Goal: Task Accomplishment & Management: Manage account settings

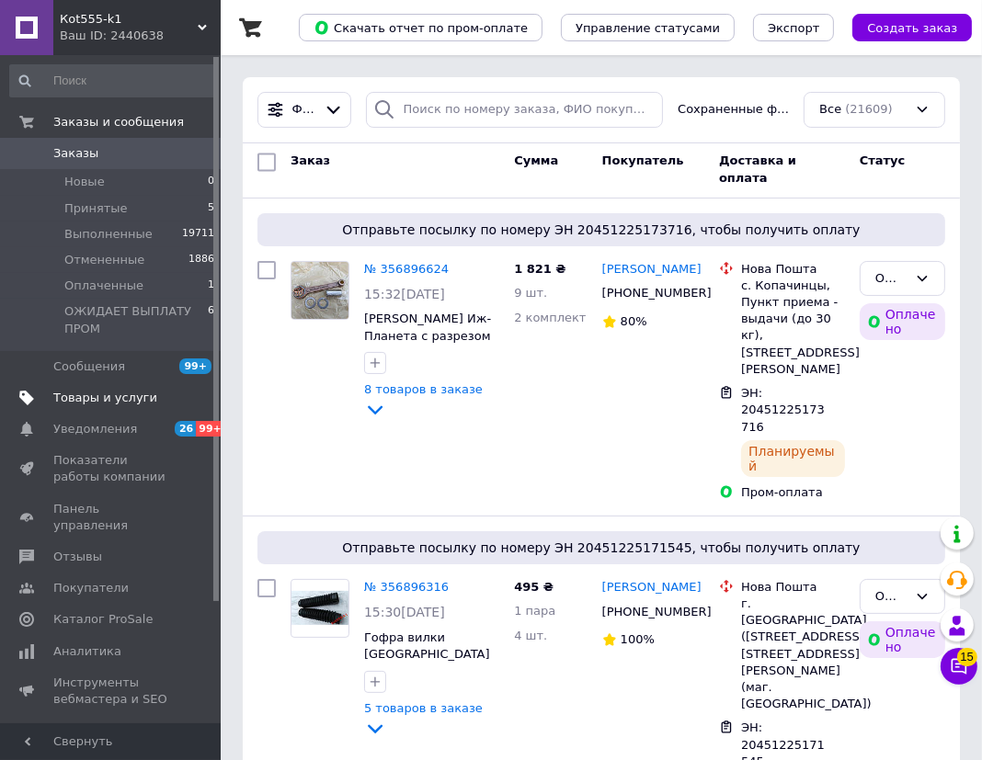
click at [87, 401] on span "Товары и услуги" at bounding box center [105, 398] width 104 height 17
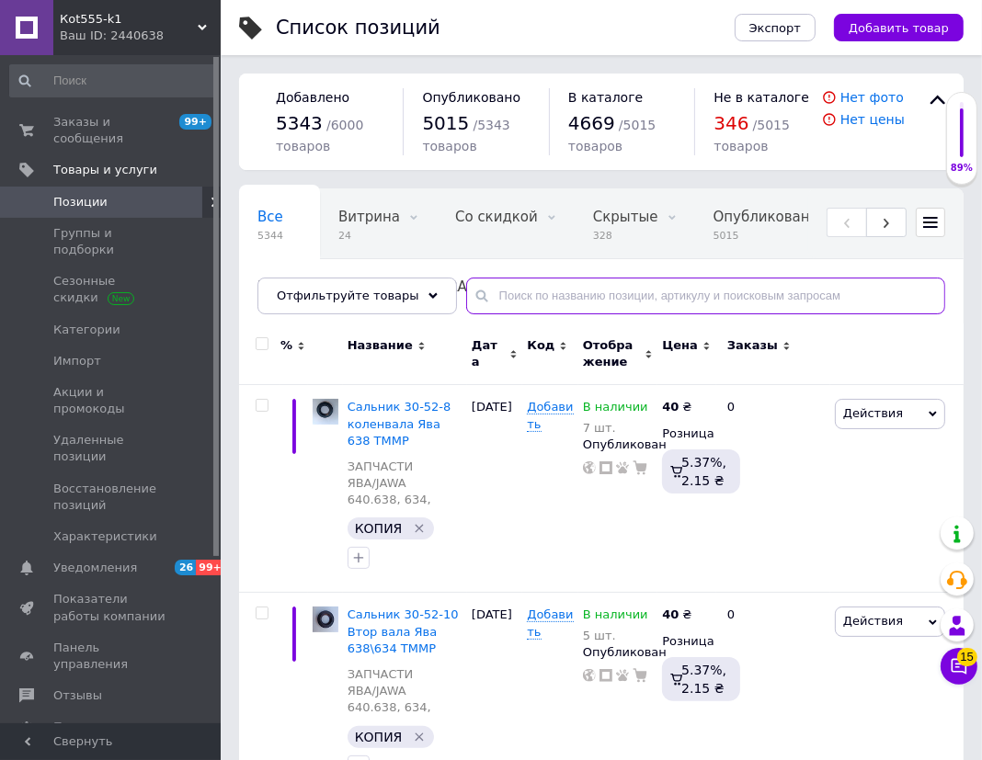
click at [541, 294] on input "text" at bounding box center [705, 296] width 479 height 37
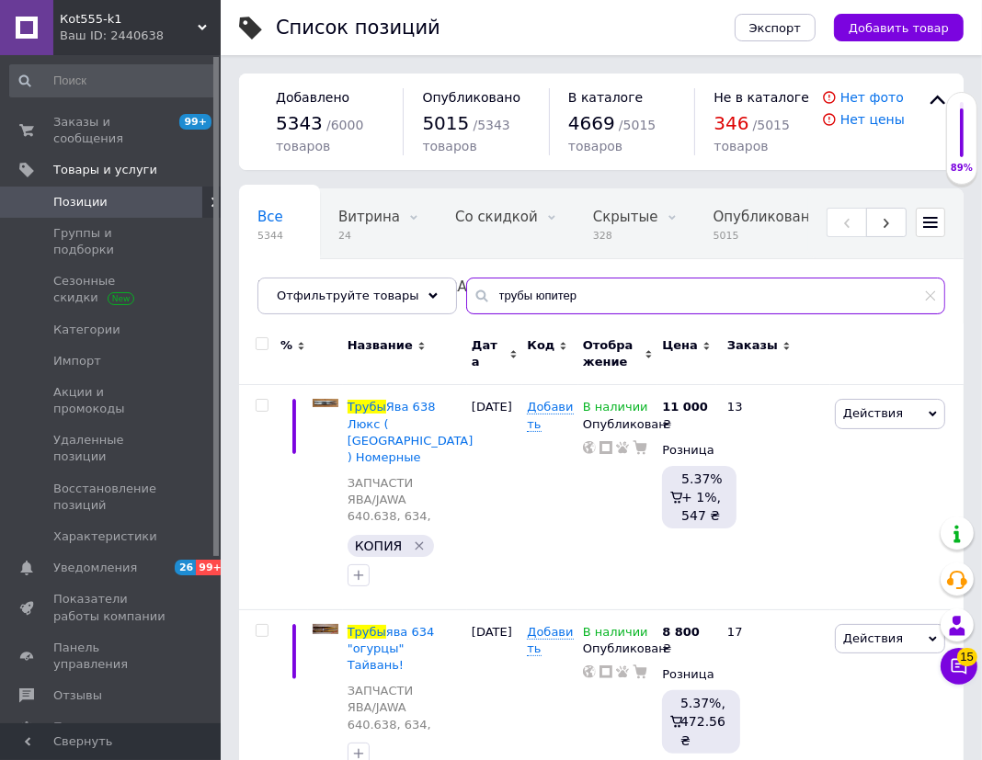
type input "трубы юпитер"
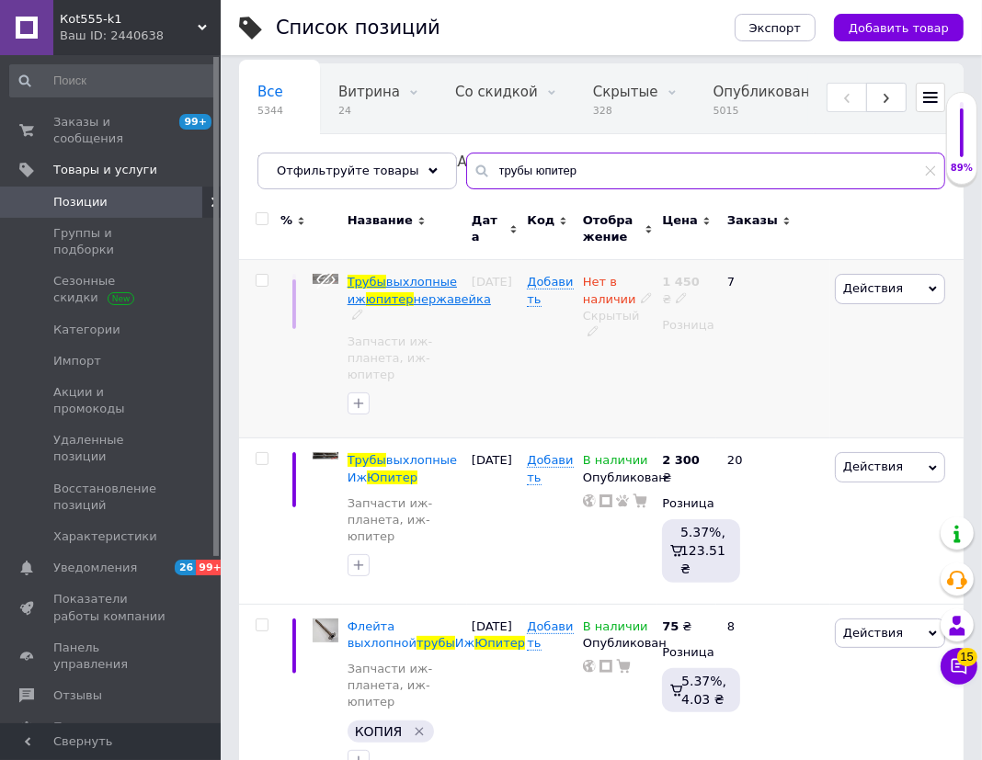
scroll to position [108, 0]
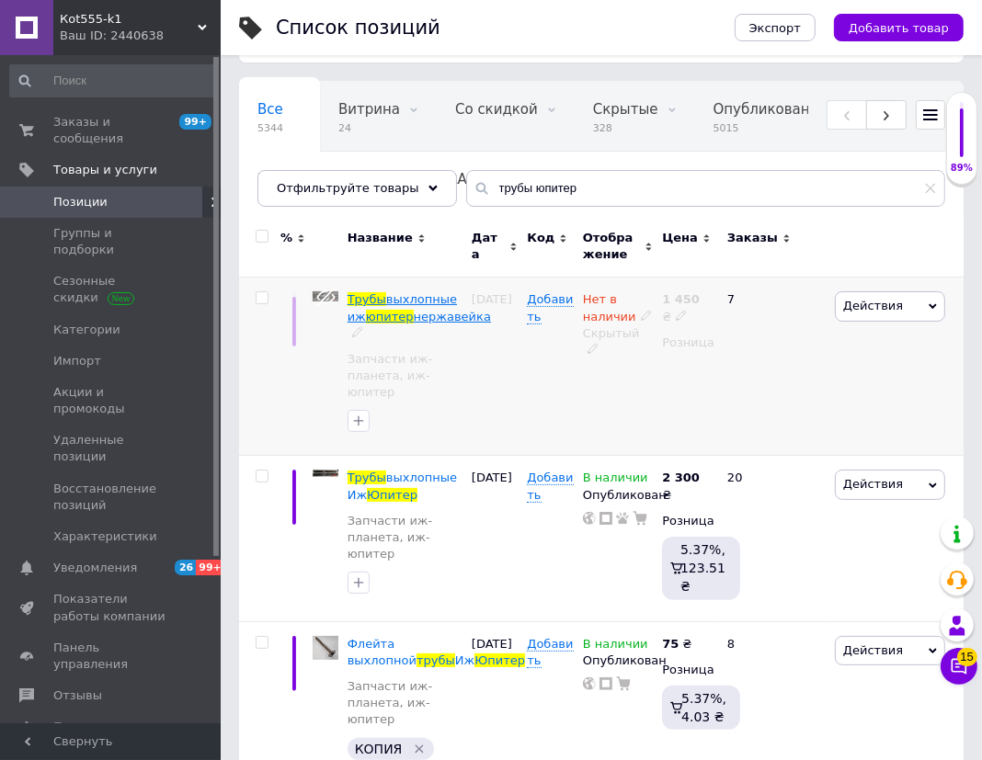
click at [422, 296] on span "выхлопные иж" at bounding box center [401, 307] width 109 height 30
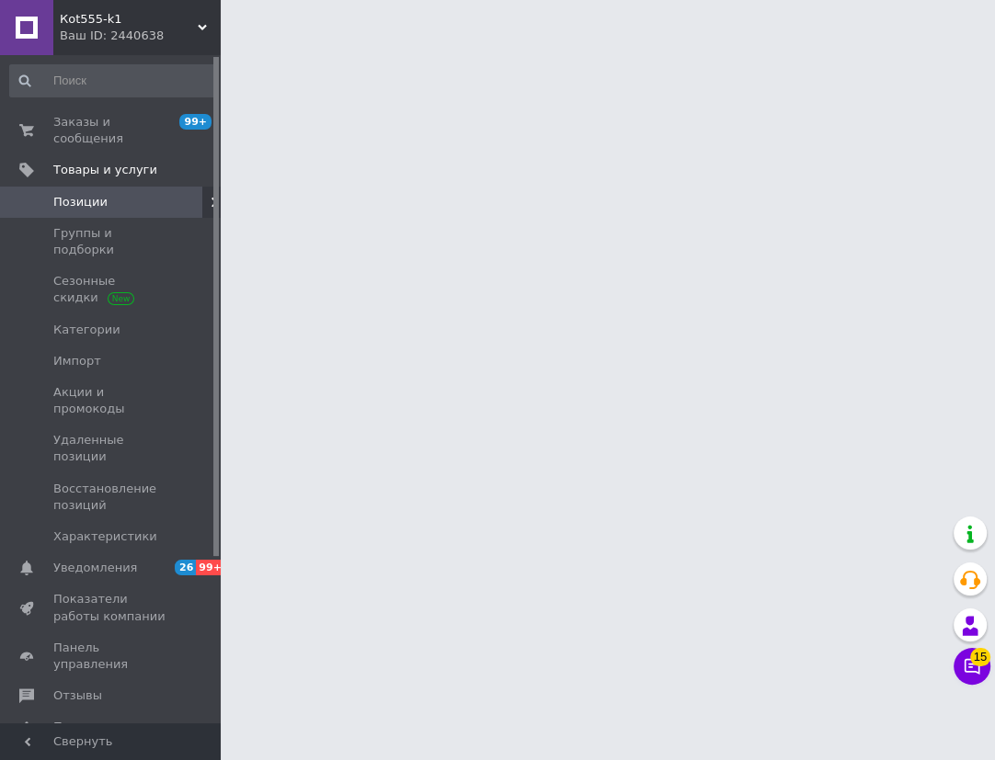
click at [422, 46] on html "Кot555-k1 Ваш ID: 2440638 Сайт Кot555-k1 Кабинет покупателя Проверить состояние…" at bounding box center [497, 23] width 995 height 46
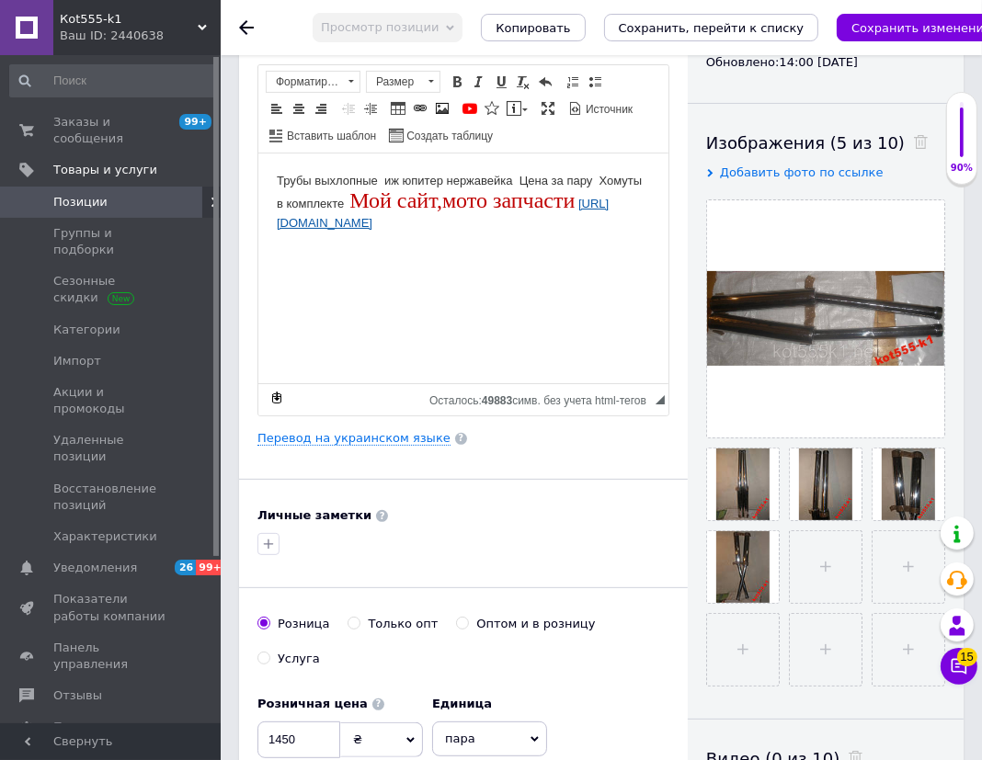
scroll to position [250, 0]
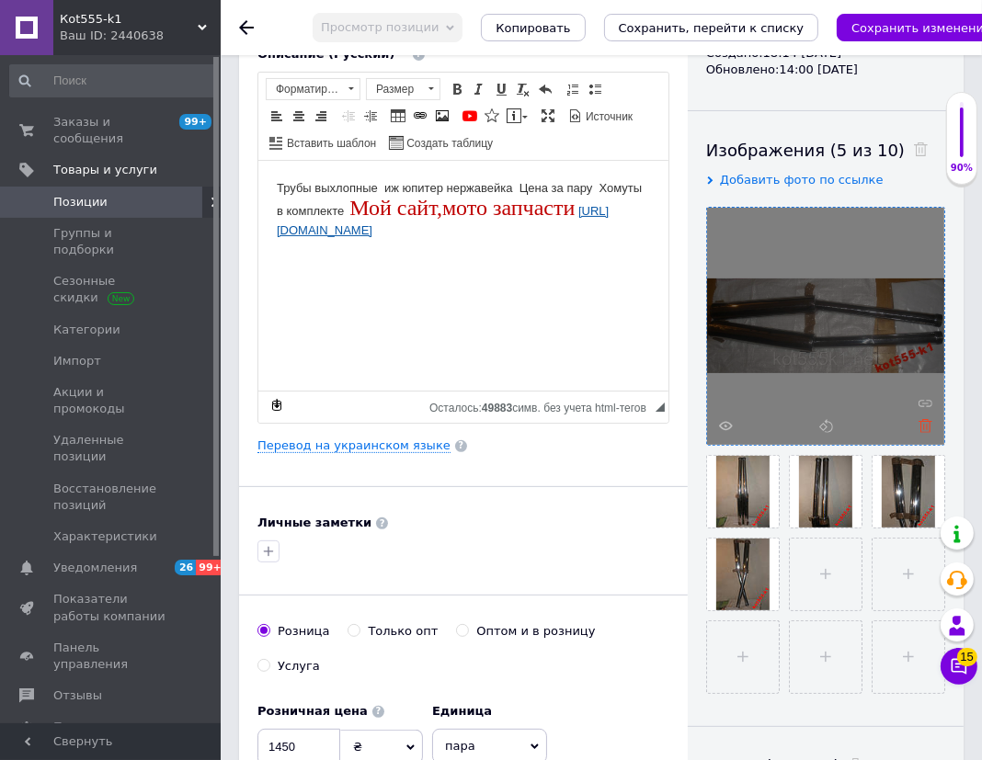
click at [926, 425] on icon at bounding box center [925, 426] width 14 height 14
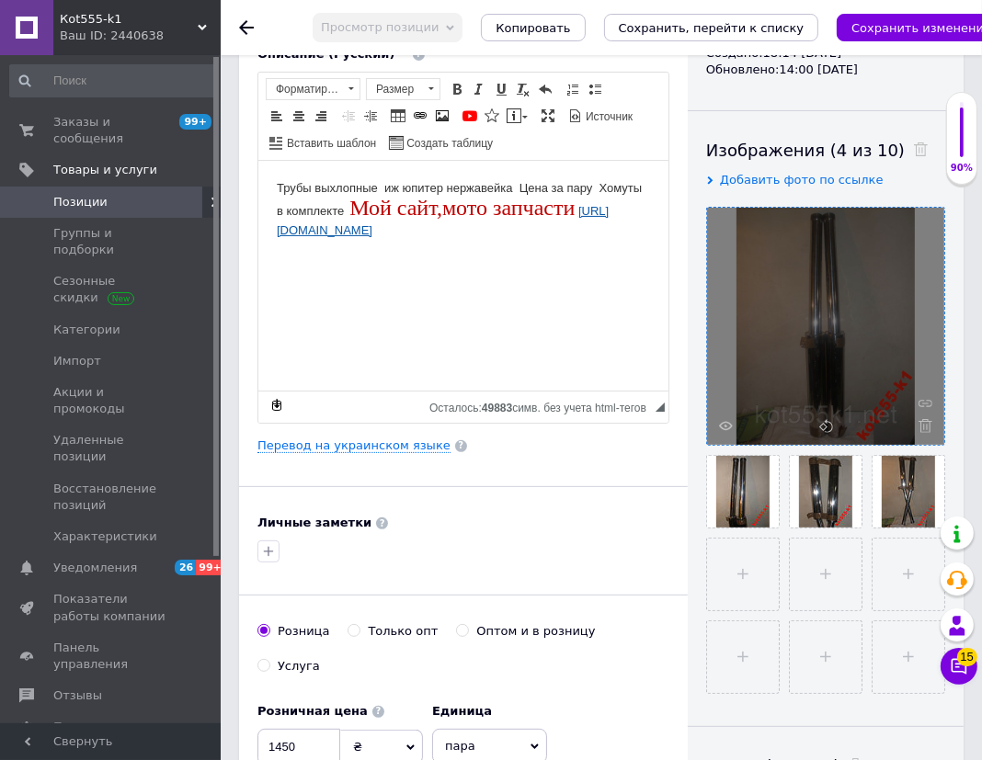
click at [926, 425] on icon at bounding box center [925, 426] width 14 height 14
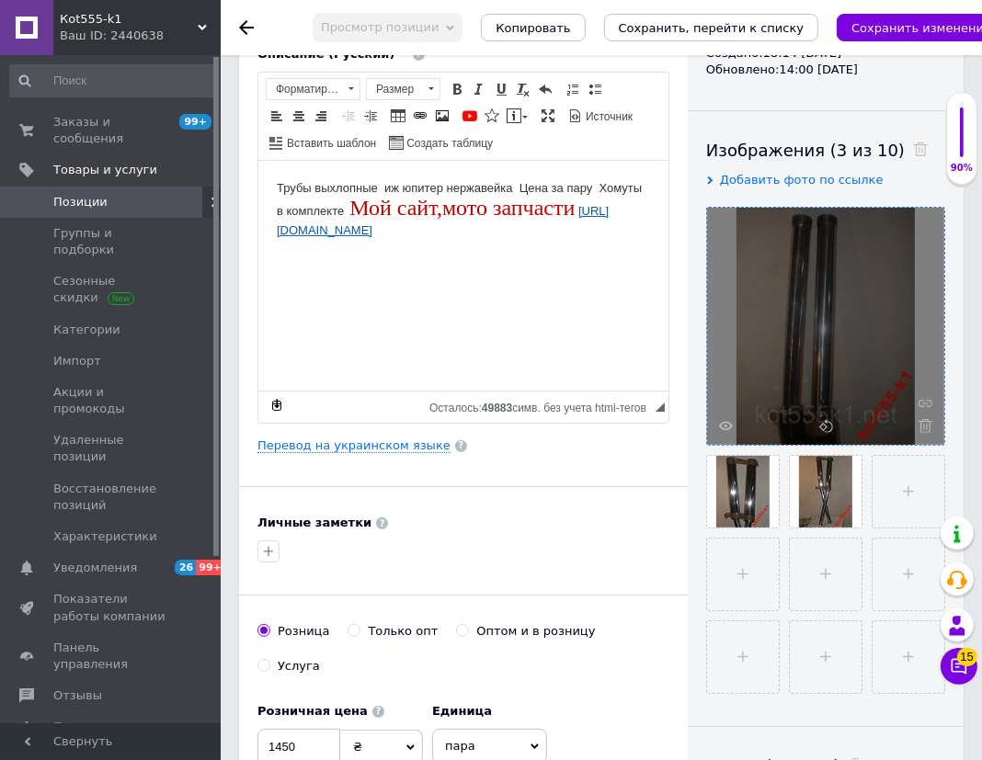
click at [926, 425] on icon at bounding box center [925, 426] width 14 height 14
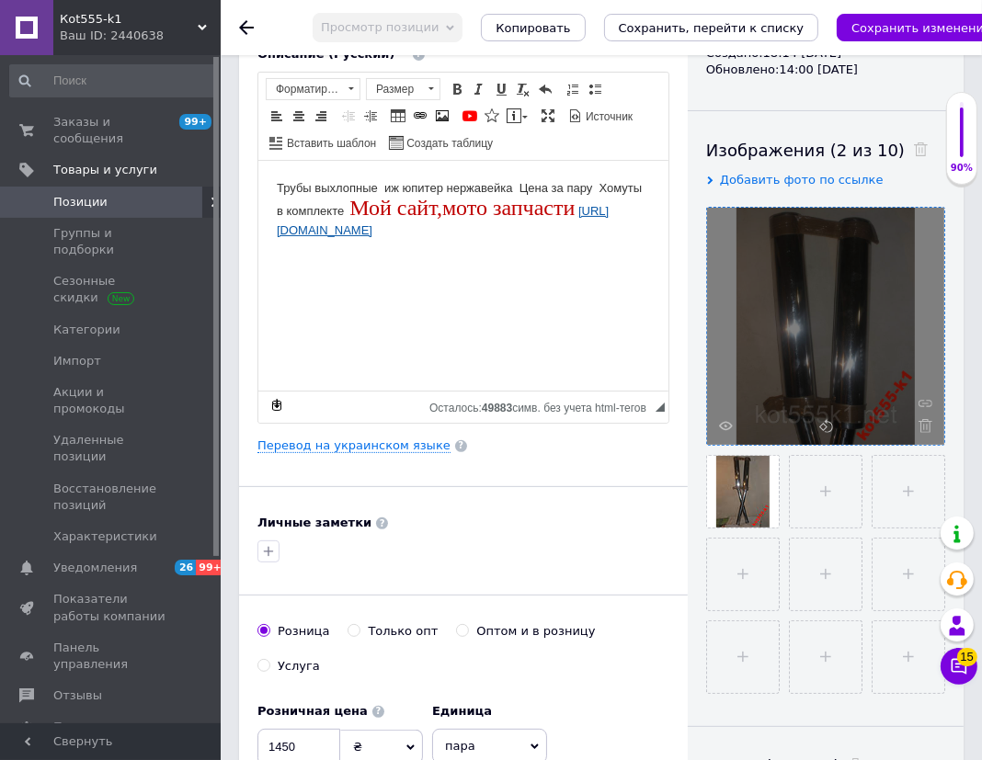
click at [926, 425] on icon at bounding box center [925, 426] width 14 height 14
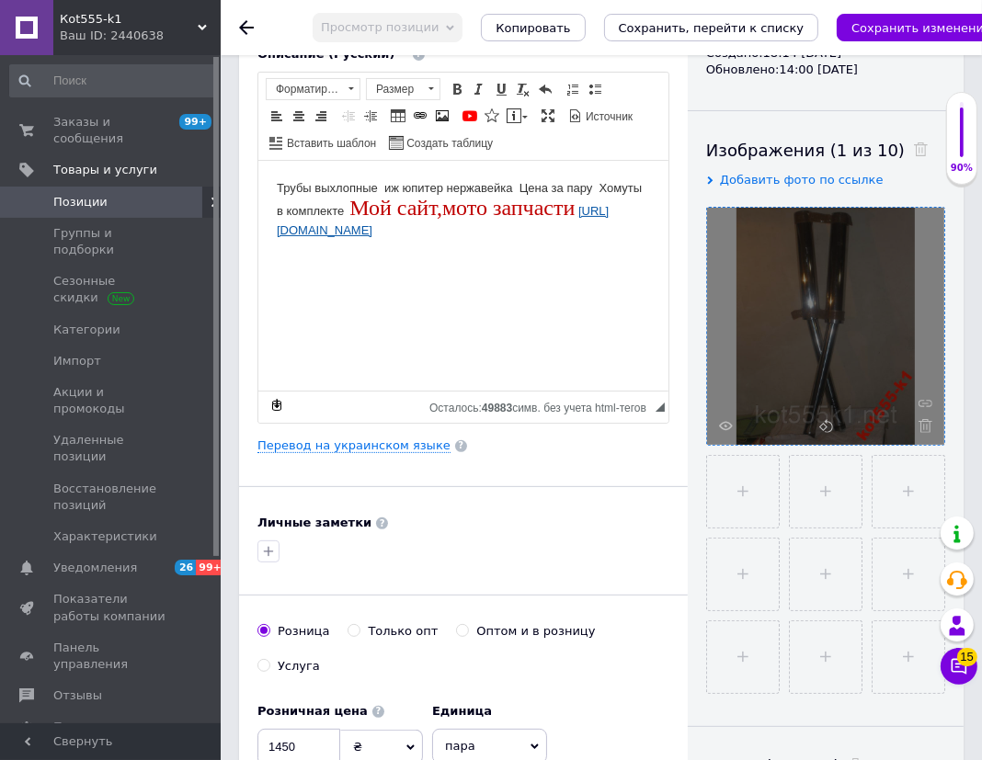
click at [926, 425] on icon at bounding box center [925, 426] width 14 height 14
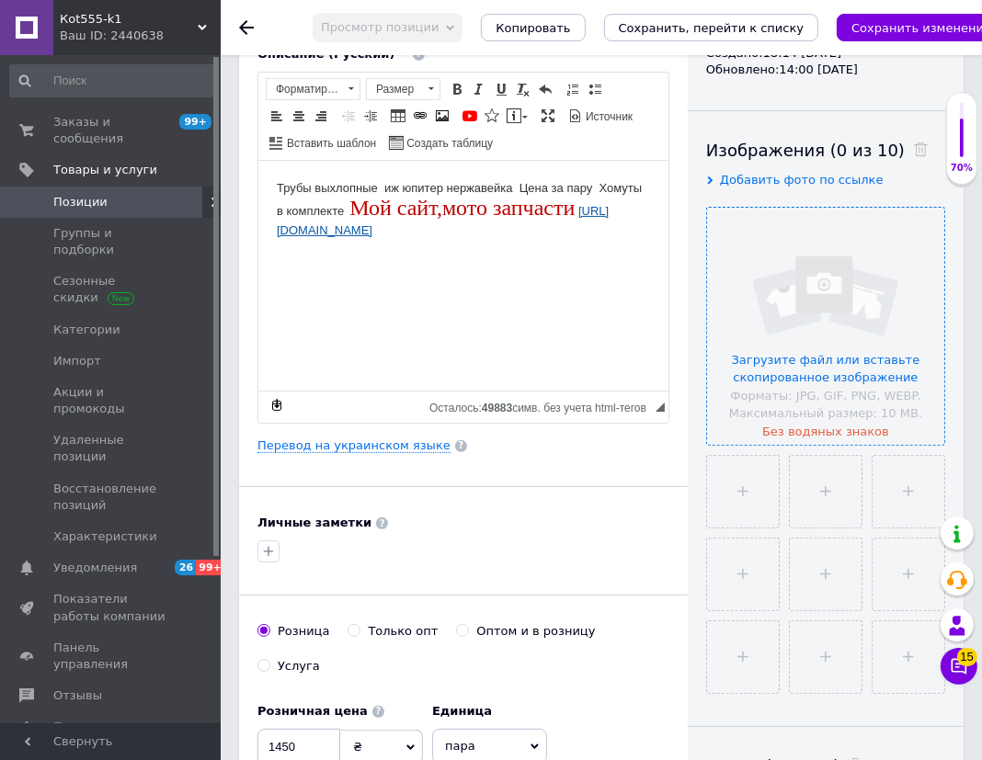
click at [833, 276] on input "file" at bounding box center [825, 326] width 237 height 237
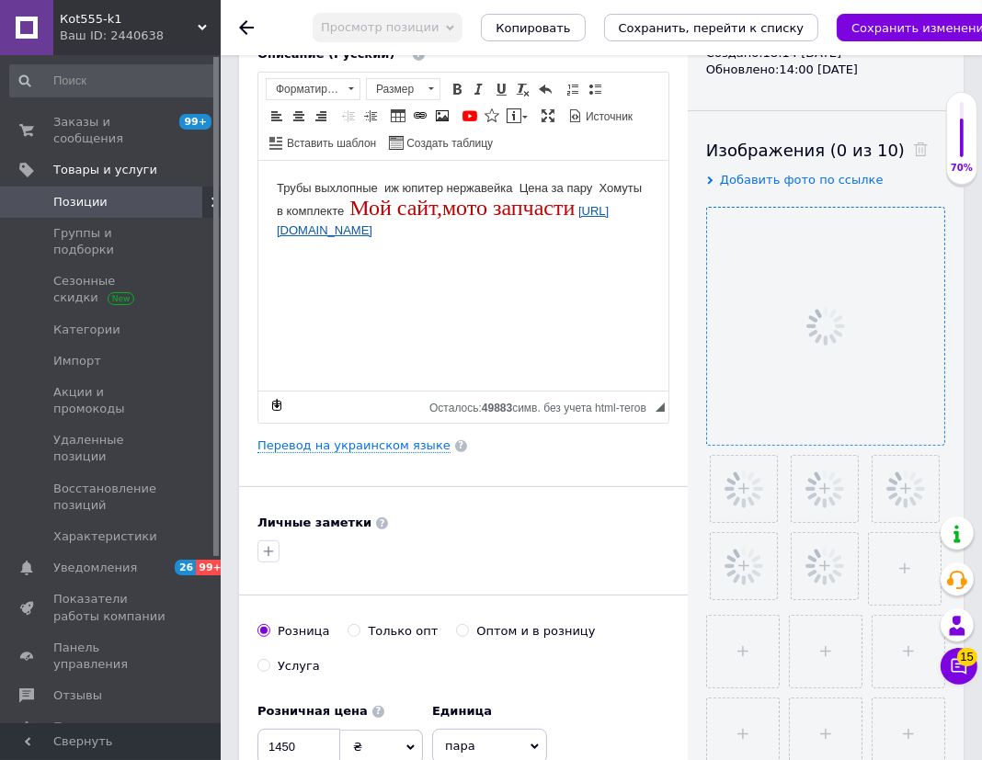
click at [351, 205] on span "Мой сайт,мото запчасти" at bounding box center [458, 207] width 231 height 24
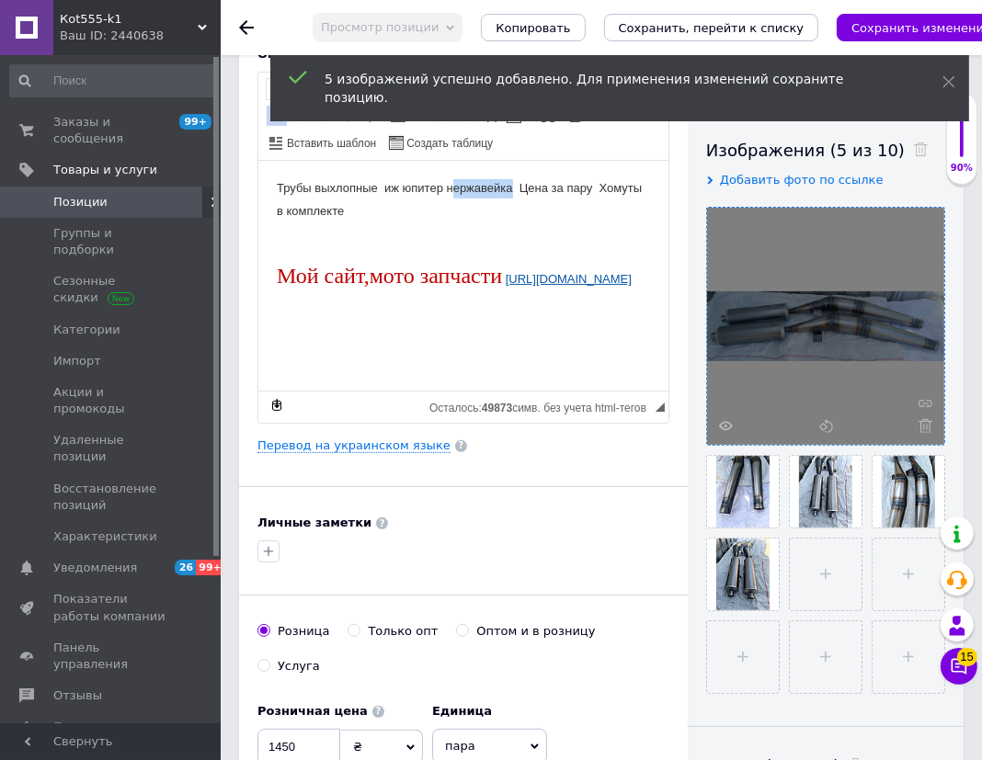
drag, startPoint x: 449, startPoint y: 186, endPoint x: 510, endPoint y: 184, distance: 61.6
click at [510, 184] on p "Трубы выхлопные иж юпитер нержавейка Цена за пару Хомуты в комплекте ​​​​​​​ Мо…" at bounding box center [462, 233] width 373 height 110
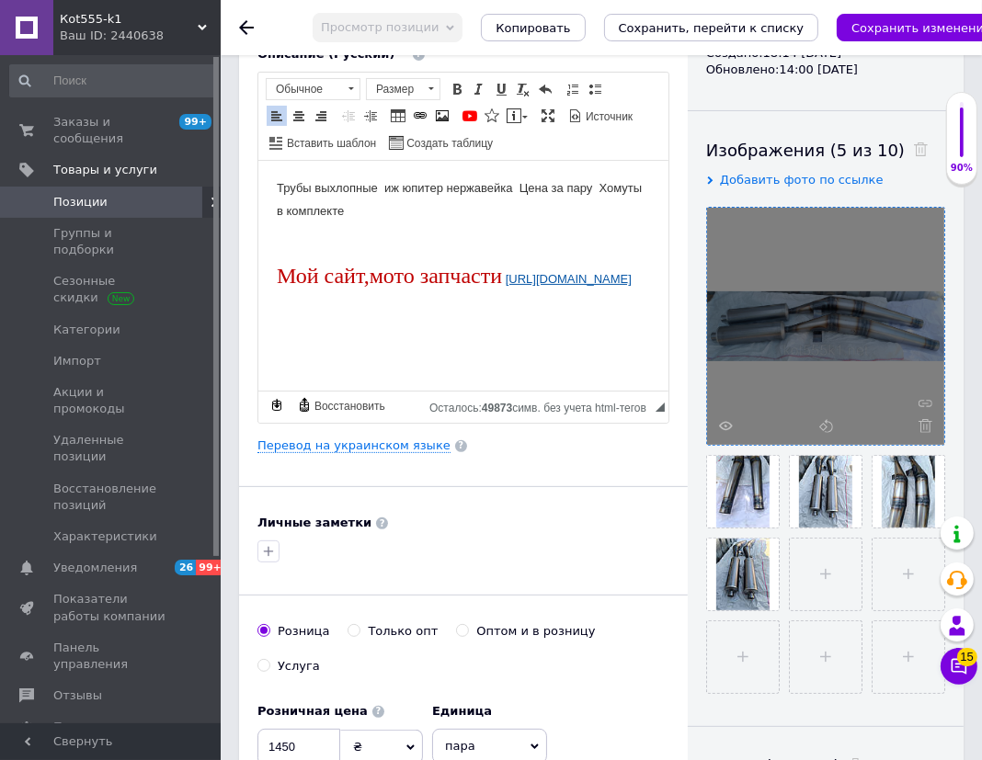
click at [445, 189] on p "Трубы выхлопные иж юпитер нержавейка Цена за пару Хомуты в комплекте ​​​​​​​ Мо…" at bounding box center [462, 233] width 373 height 110
drag, startPoint x: 445, startPoint y: 189, endPoint x: 512, endPoint y: 189, distance: 67.1
click at [512, 189] on p "Трубы выхлопные иж юпитер нержавейка Цена за пару Хомуты в комплекте ​​​​​​​ Мо…" at bounding box center [462, 233] width 373 height 110
drag, startPoint x: 537, startPoint y: 186, endPoint x: 554, endPoint y: 208, distance: 28.1
click at [554, 208] on p "Трубы выхлопные иж юпитер Цена за пару Хомуты в комплекте ​​​​​​​ Мой сайт,мото…" at bounding box center [462, 233] width 373 height 110
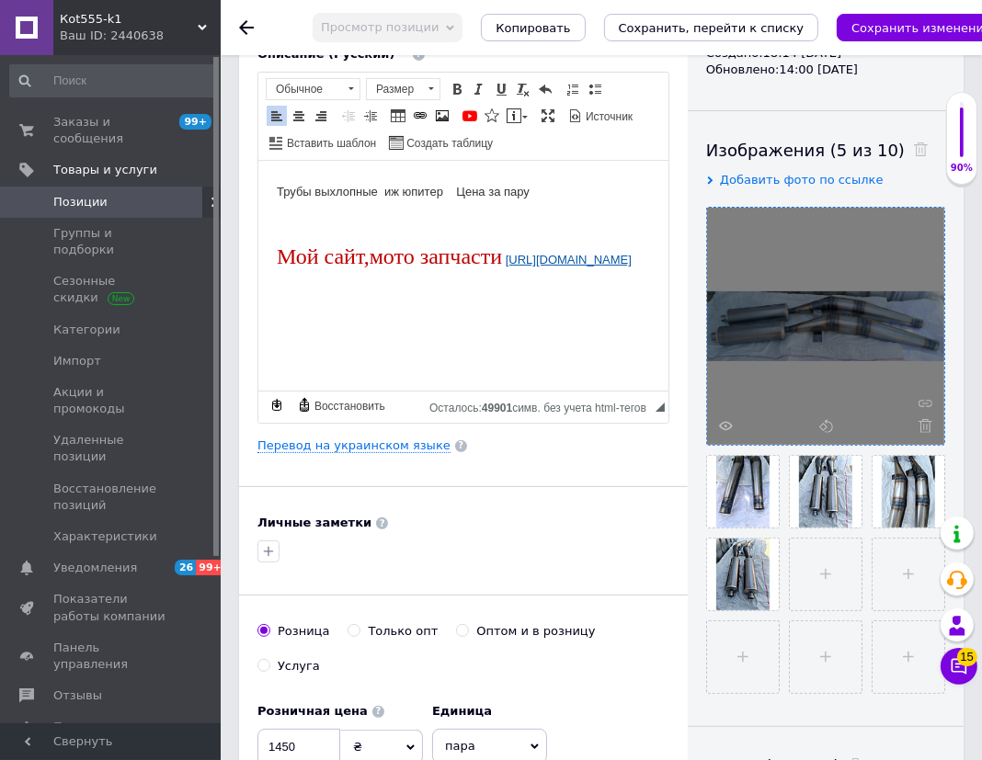
click at [410, 184] on p "Трубы выхлопные иж юпитер Цена за пару ​​​​​​​ Мой сайт,мото запчасти [URL][DOM…" at bounding box center [462, 223] width 373 height 91
click at [450, 78] on span "Полужирный Комбинация клавиш Ctrl+B Курсив Комбинация клавиш Ctrl+I Подчеркнуты…" at bounding box center [501, 89] width 110 height 22
click at [455, 88] on span at bounding box center [457, 89] width 15 height 15
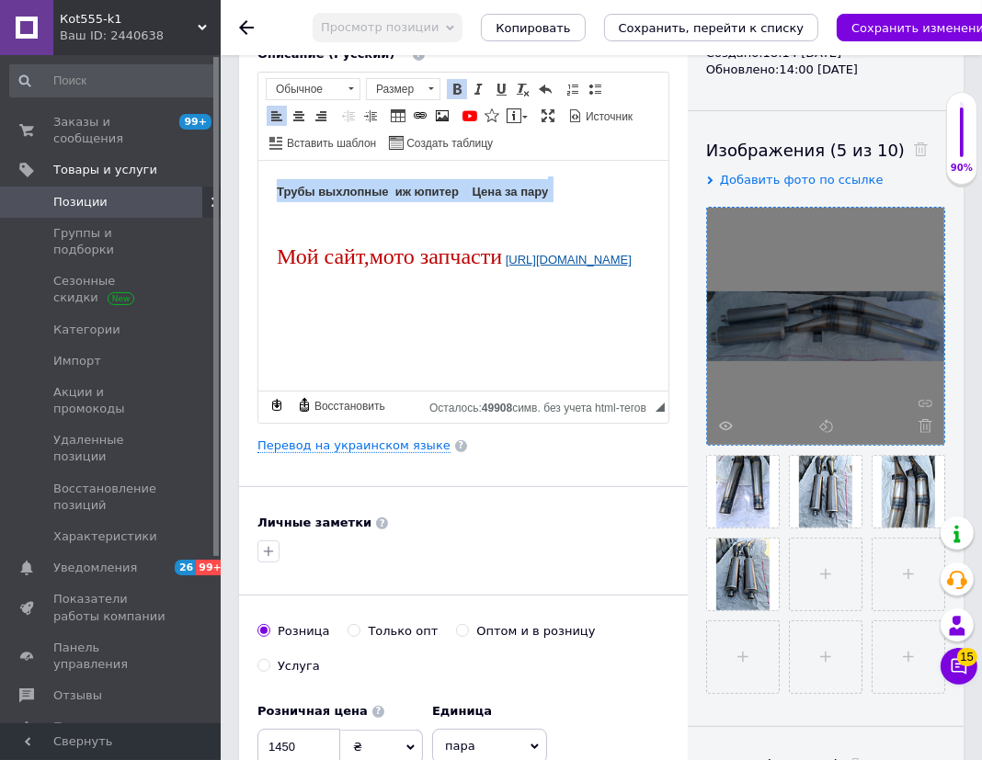
click at [534, 220] on p "Трубы выхлопные иж юпитер Цена за пару Мой сайт,мото запчасти [URL][DOMAIN_NAME]" at bounding box center [462, 223] width 373 height 91
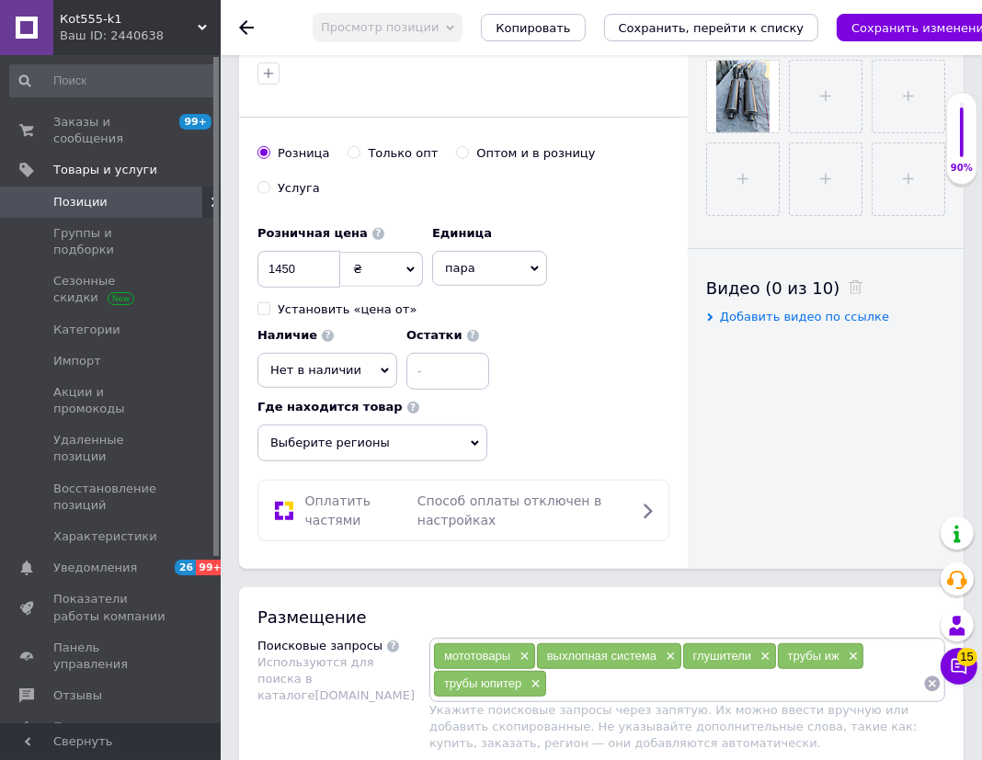
scroll to position [752, 0]
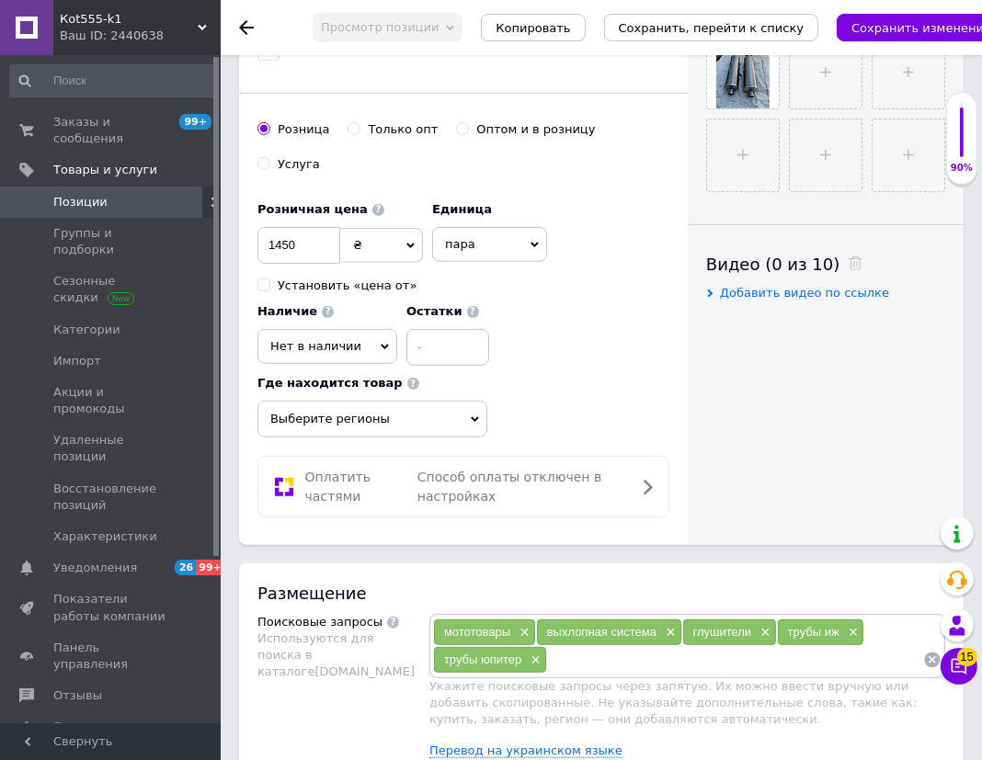
click at [341, 339] on span "Нет в наличии" at bounding box center [315, 346] width 91 height 14
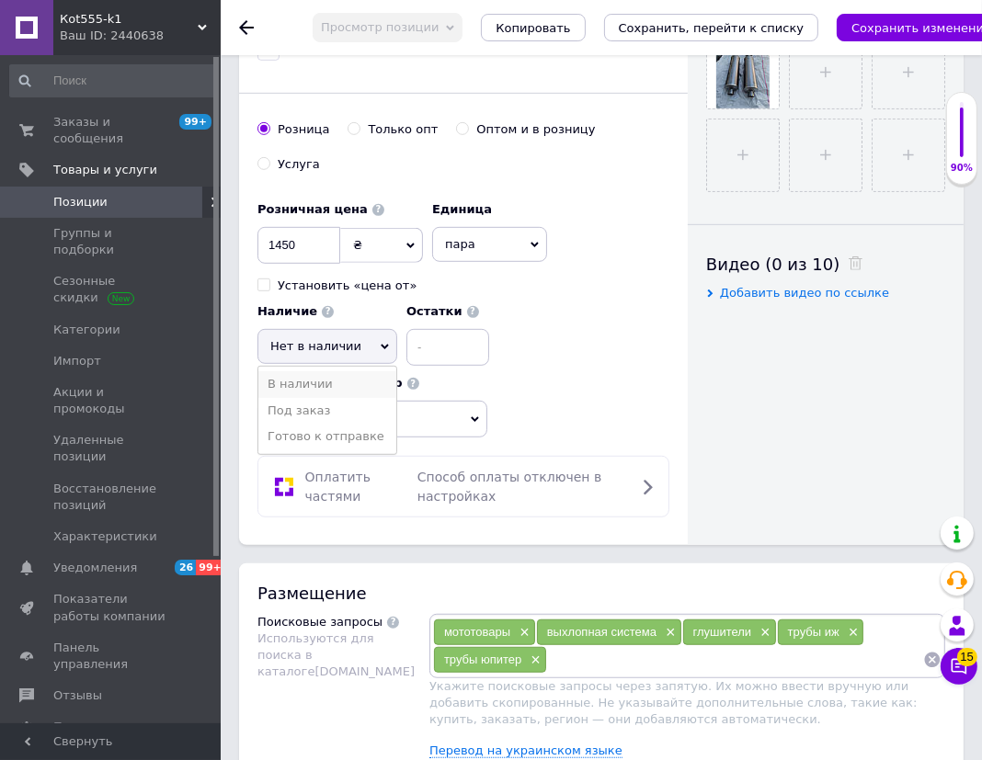
click at [308, 371] on li "В наличии" at bounding box center [327, 384] width 138 height 26
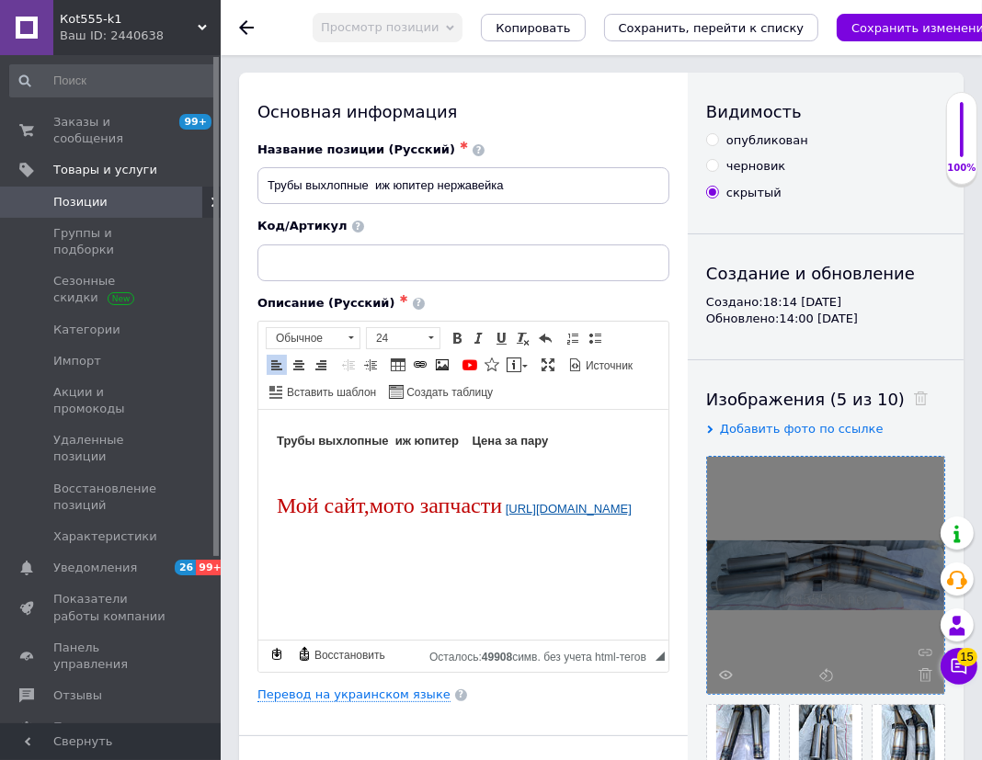
scroll to position [0, 0]
click at [782, 147] on div "опубликован" at bounding box center [767, 141] width 82 height 17
click at [718, 146] on input "опубликован" at bounding box center [712, 140] width 12 height 12
radio input "true"
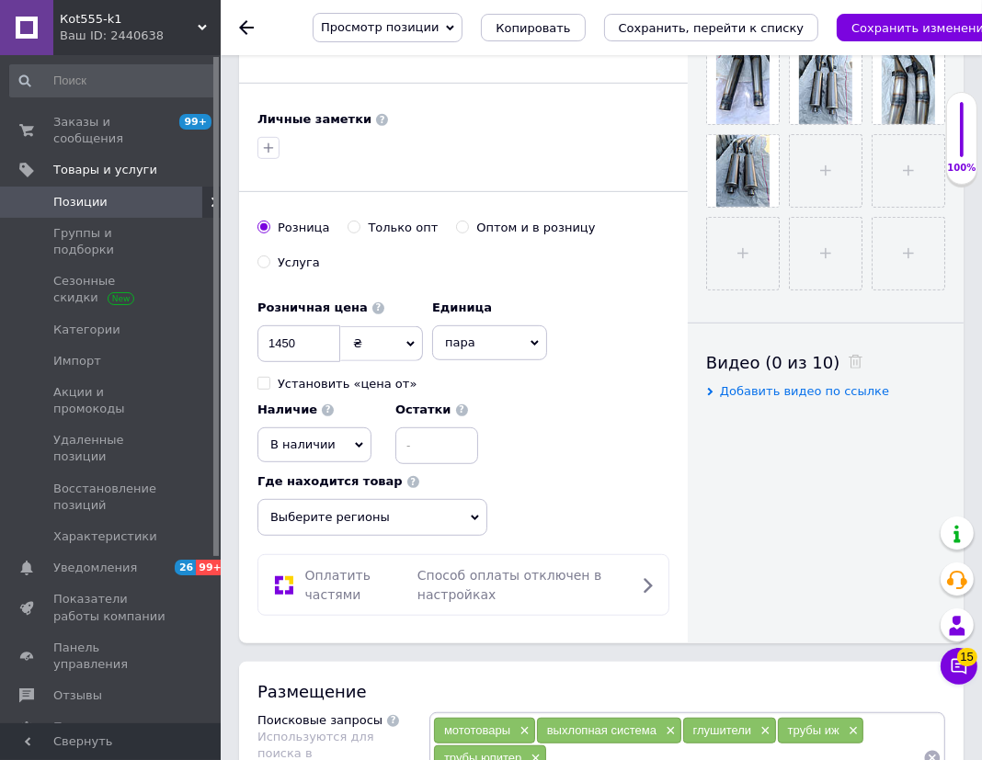
scroll to position [668, 0]
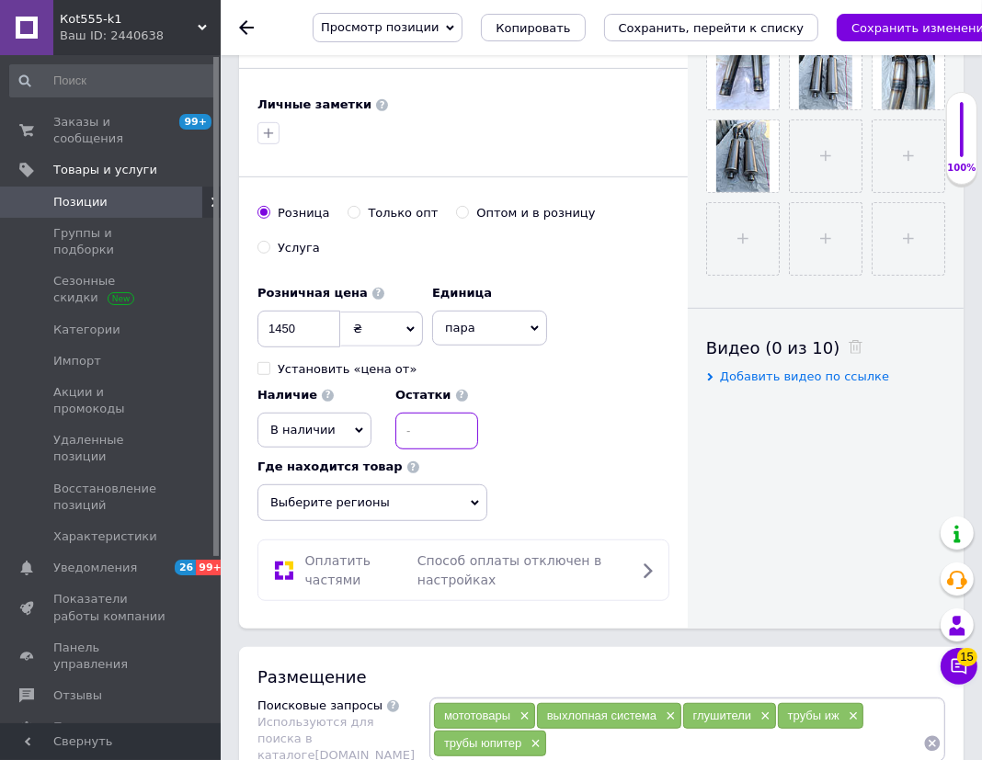
click at [422, 425] on input at bounding box center [436, 431] width 83 height 37
type input "2"
click at [322, 316] on input "1450" at bounding box center [298, 329] width 83 height 37
type input "1"
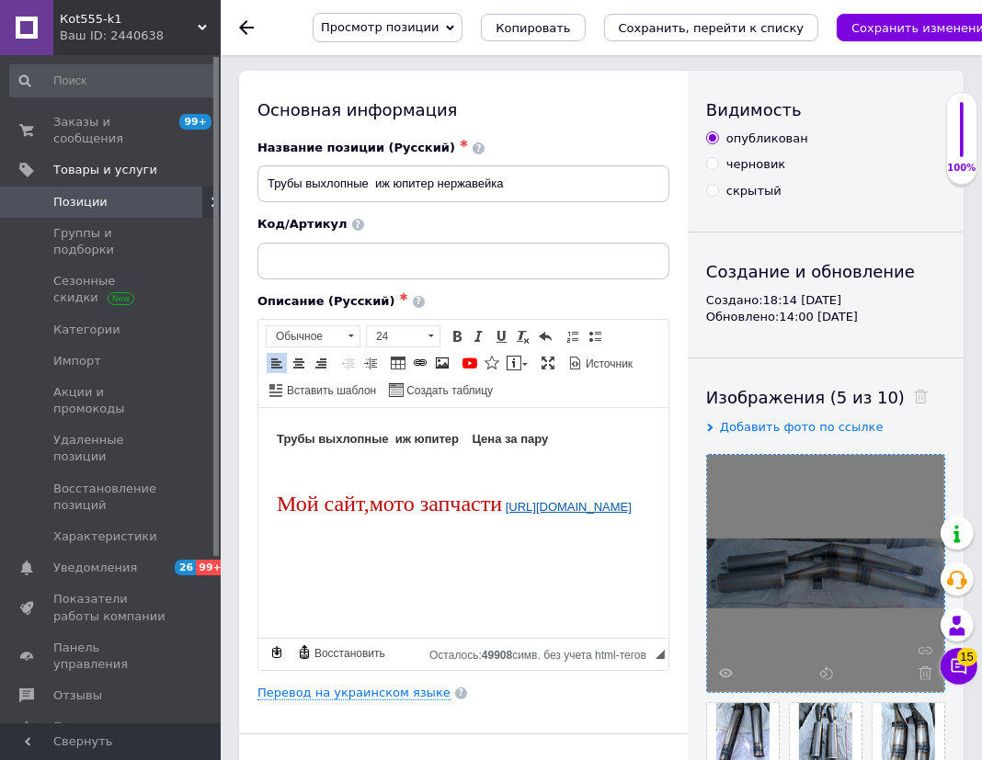
scroll to position [0, 0]
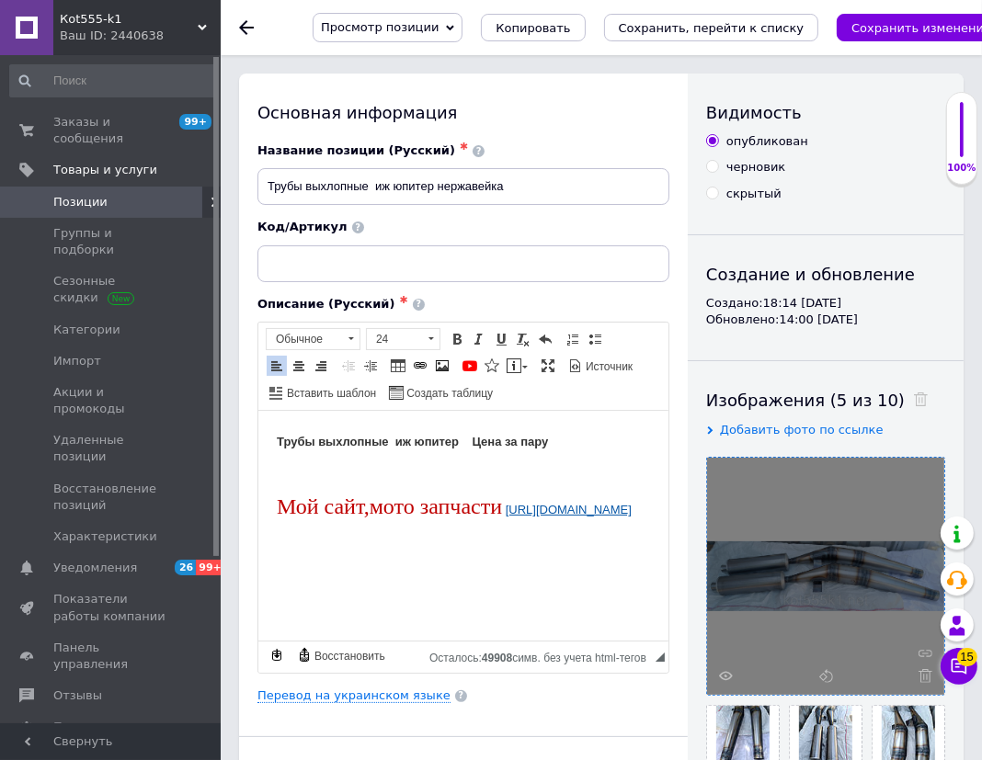
type input "2700"
click at [355, 187] on input "Трубы выхлопные иж юпитер нержавейка" at bounding box center [463, 186] width 412 height 37
paste input "езонаторы Иж"
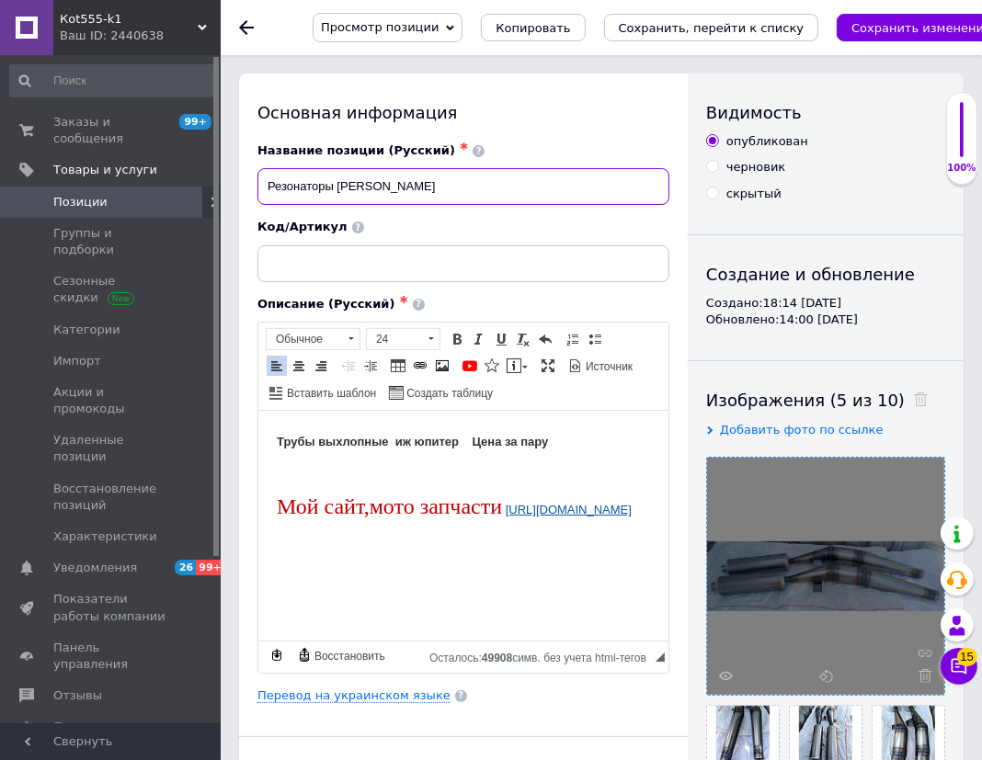
click at [351, 181] on input "Резонаторы [PERSON_NAME]" at bounding box center [463, 186] width 412 height 37
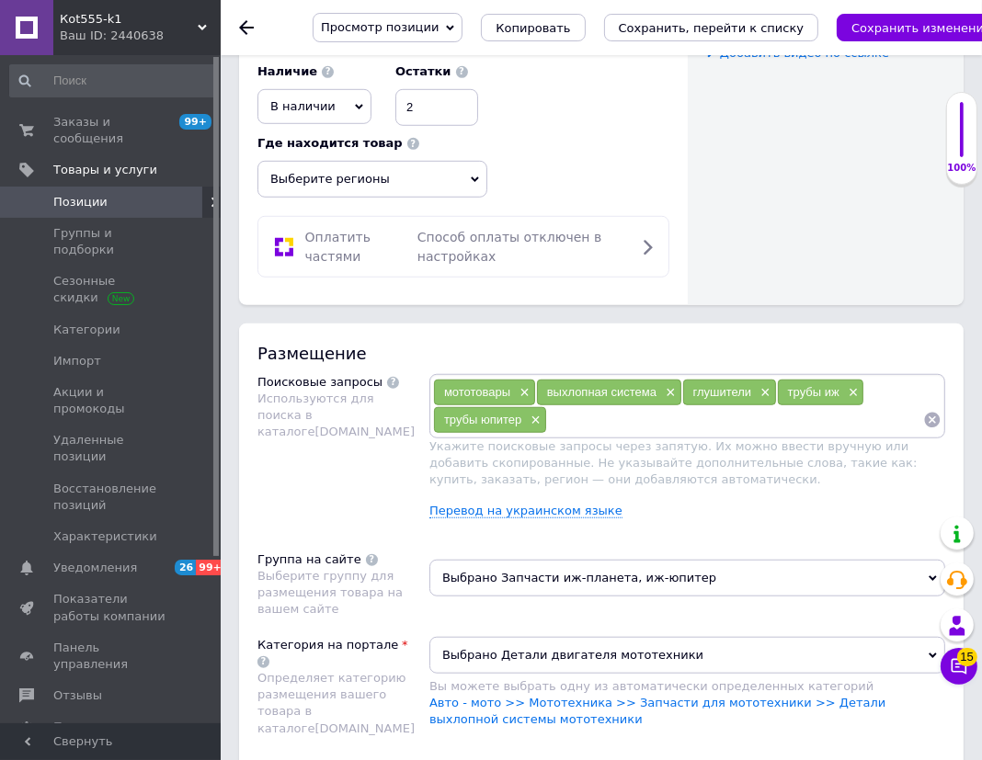
scroll to position [1002, 0]
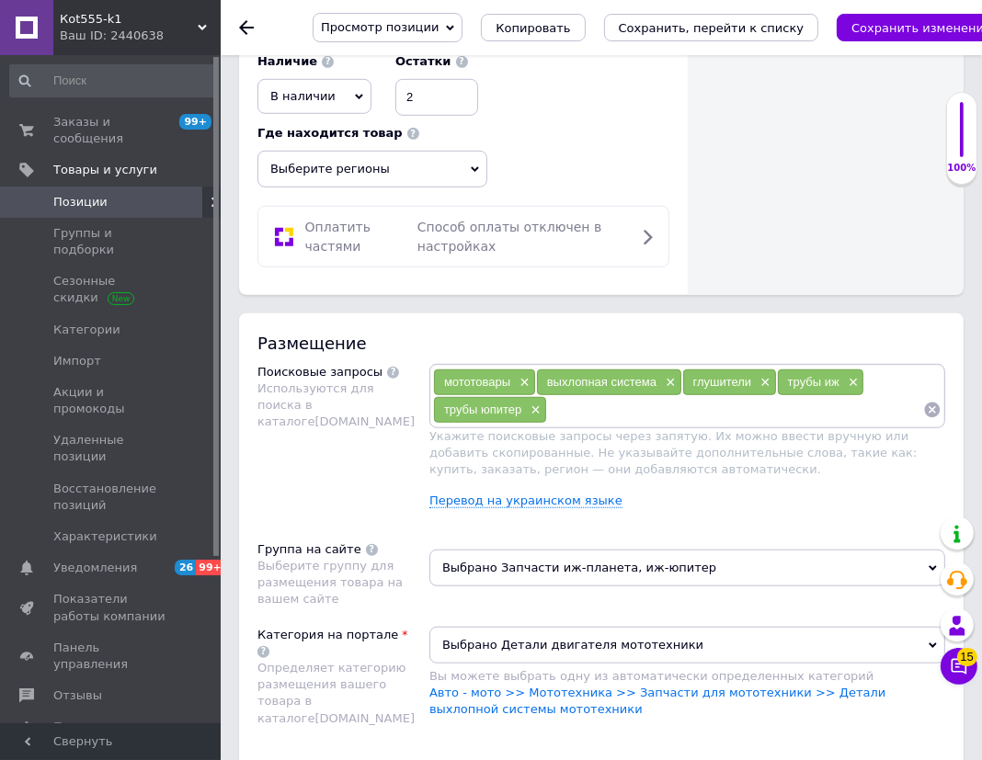
type input "Резонаторы [PERSON_NAME]"
click at [586, 402] on input at bounding box center [735, 410] width 376 height 28
paste input "Резонаторы [PERSON_NAME]"
type input "Резонаторы [PERSON_NAME]"
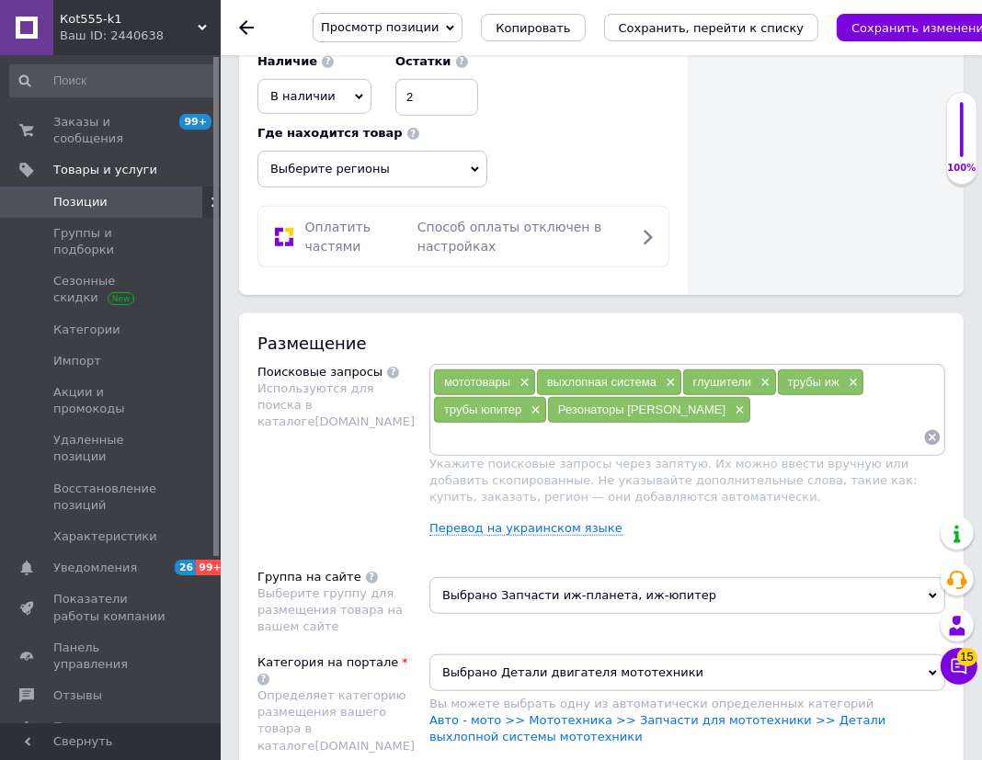
paste input "Резонаторы [PERSON_NAME]"
type input "Резонаторы Иж"
paste input "Резонаторы [PERSON_NAME]"
click at [531, 427] on input "Резонаторы [PERSON_NAME]" at bounding box center [678, 438] width 490 height 28
type input "Резонаторы Юпитер"
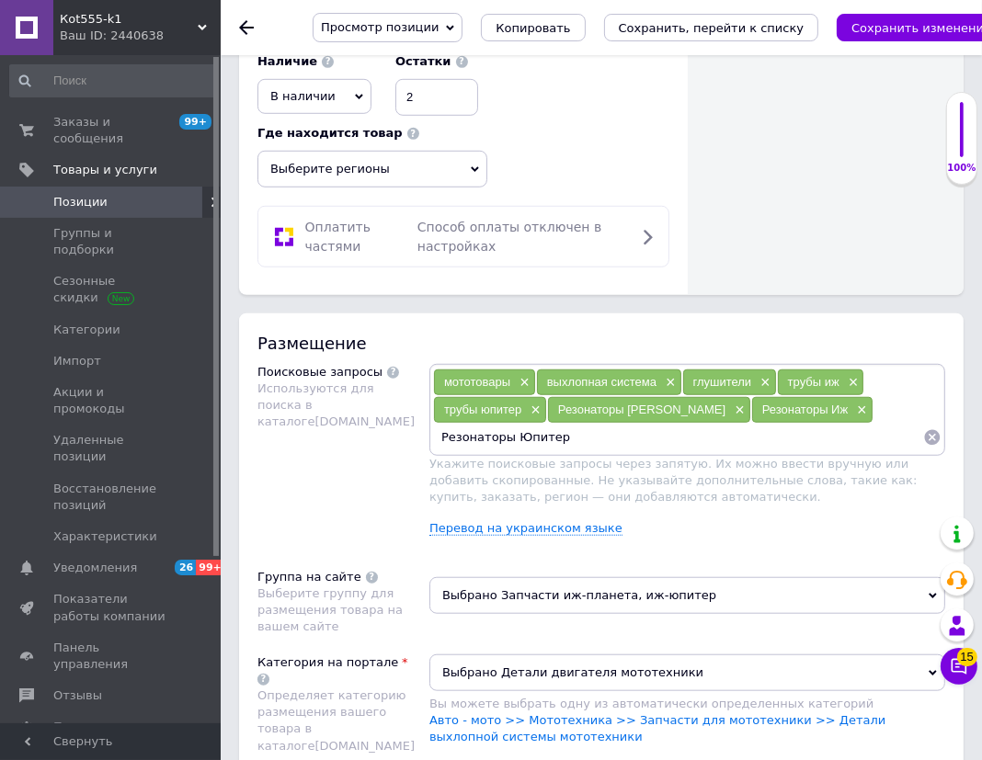
click at [565, 424] on input "Резонаторы Юпитер" at bounding box center [678, 438] width 490 height 28
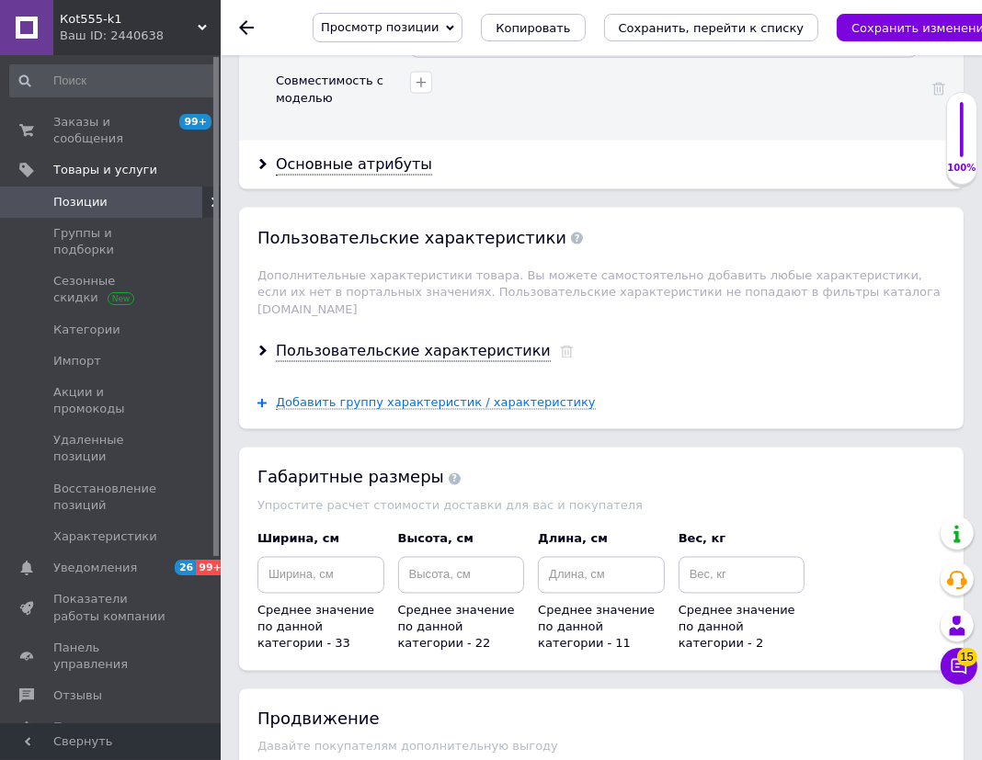
scroll to position [2697, 0]
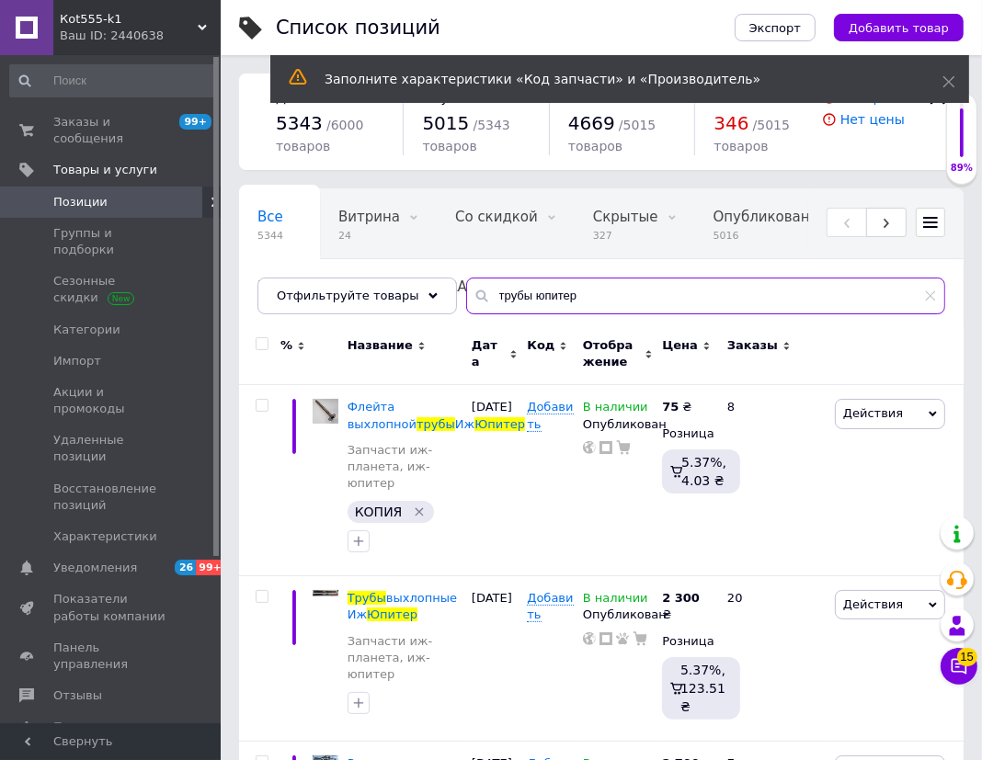
click at [489, 292] on input "трубы юпитер" at bounding box center [705, 296] width 479 height 37
drag, startPoint x: 515, startPoint y: 296, endPoint x: 757, endPoint y: 337, distance: 246.2
click at [736, 334] on div "Все 5344 Витрина 24 Удалить Редактировать Со скидкой 0 Удалить Редактировать Ск…" at bounding box center [601, 657] width 724 height 939
type input "трубы ява"
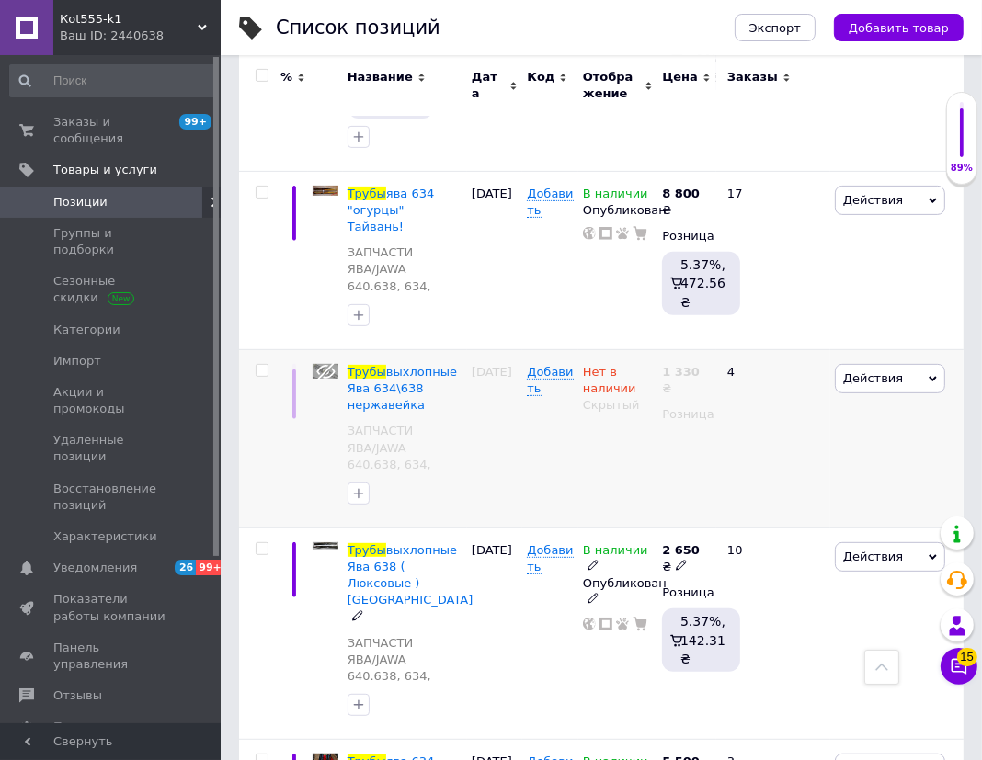
scroll to position [417, 0]
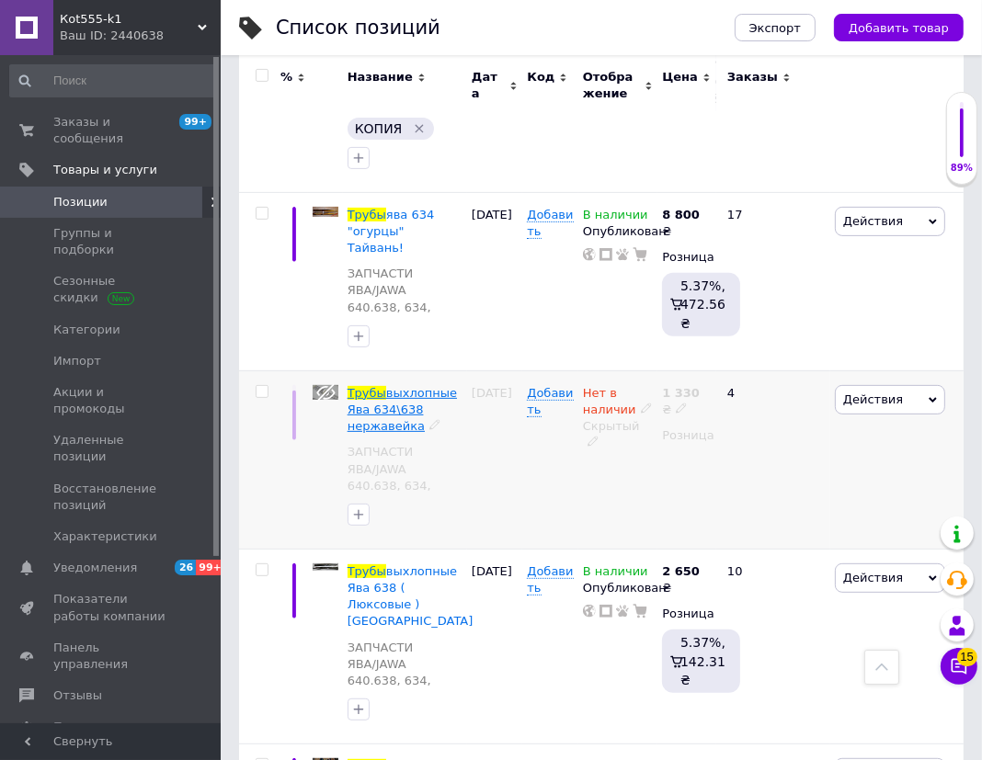
click at [413, 386] on span "выхлопные Ява 634\638 нержавейка" at bounding box center [401, 409] width 109 height 47
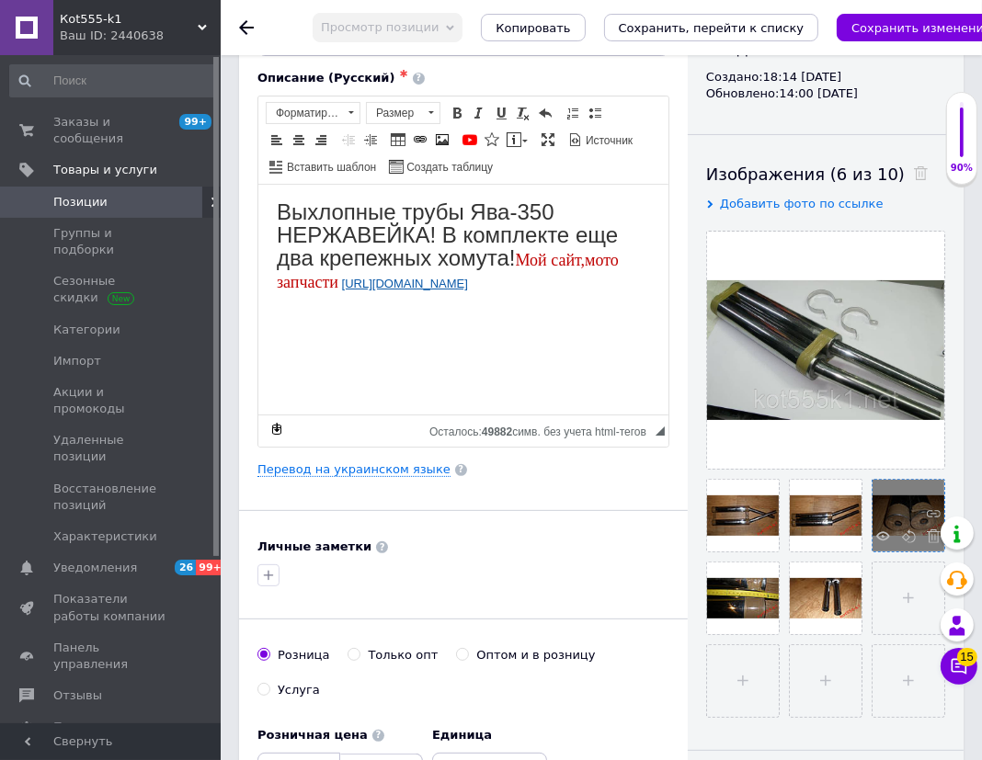
scroll to position [250, 0]
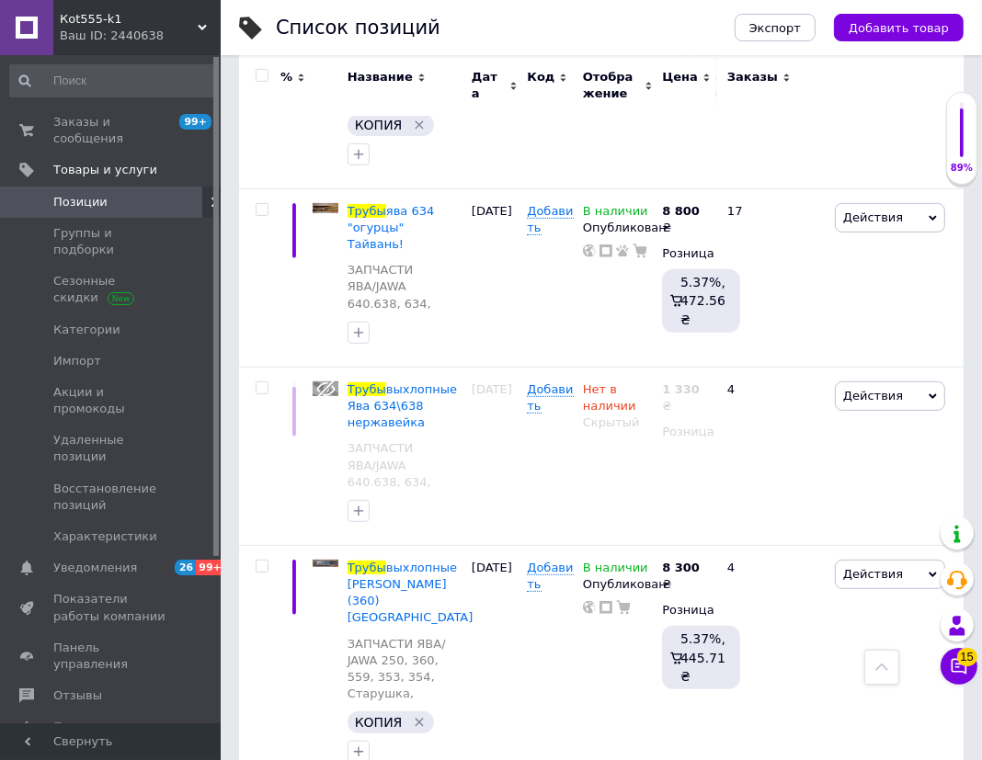
scroll to position [414, 0]
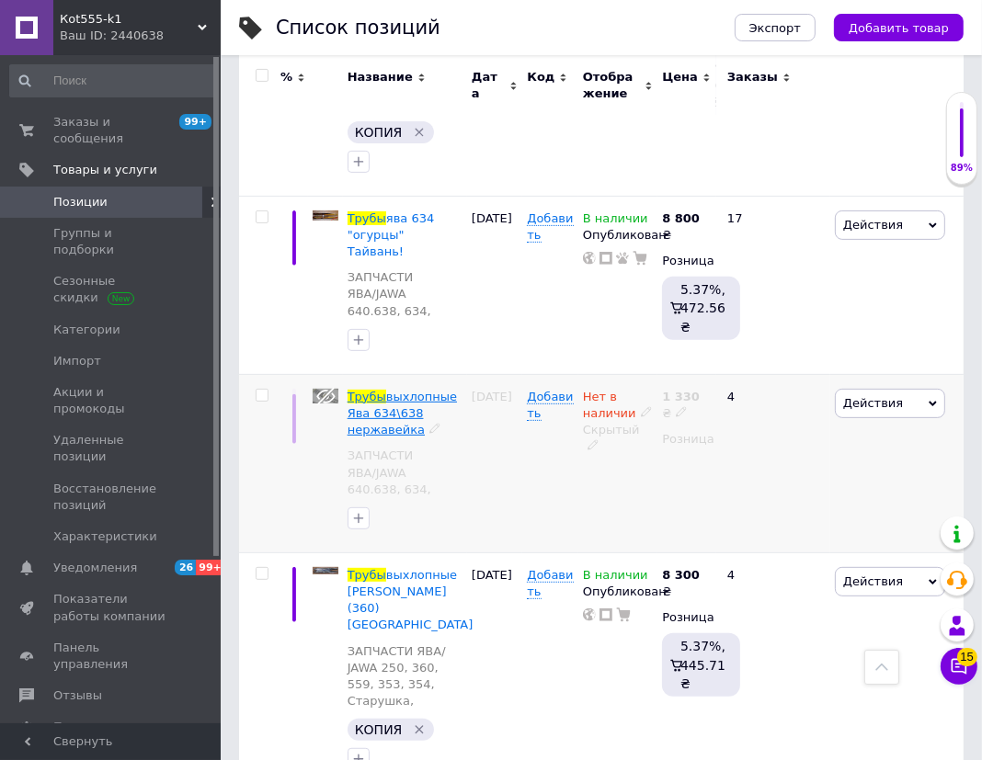
click at [412, 390] on span "выхлопные Ява 634\638 нержавейка" at bounding box center [401, 413] width 109 height 47
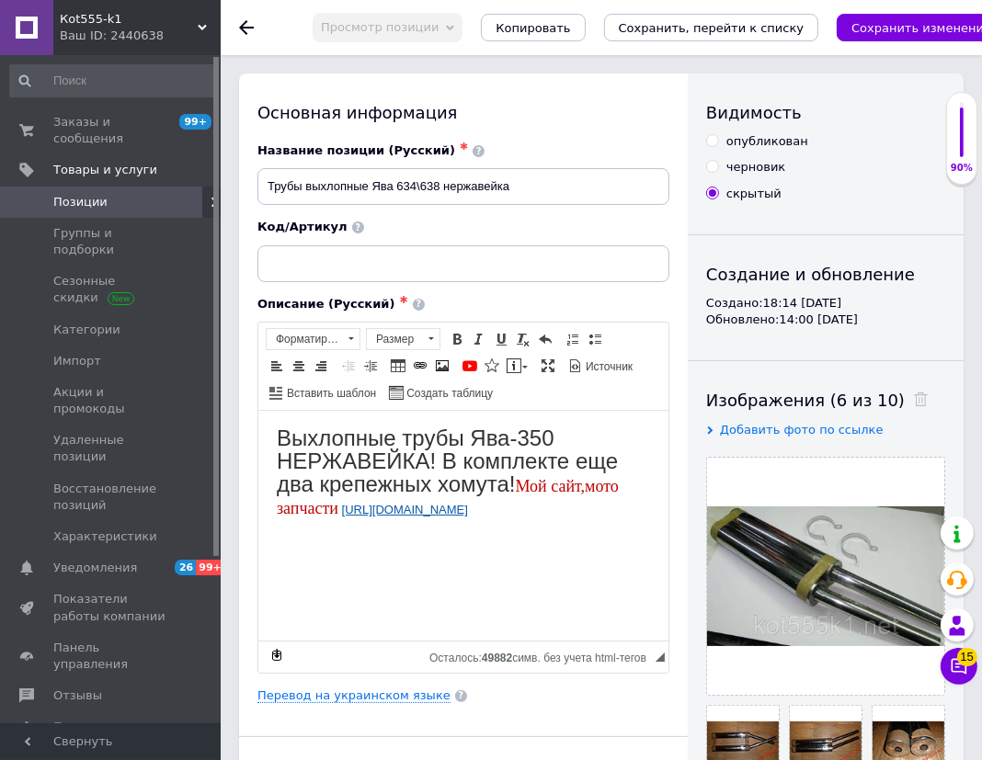
click at [766, 142] on div "опубликован" at bounding box center [767, 141] width 82 height 17
click at [718, 142] on input "опубликован" at bounding box center [712, 140] width 12 height 12
radio input "true"
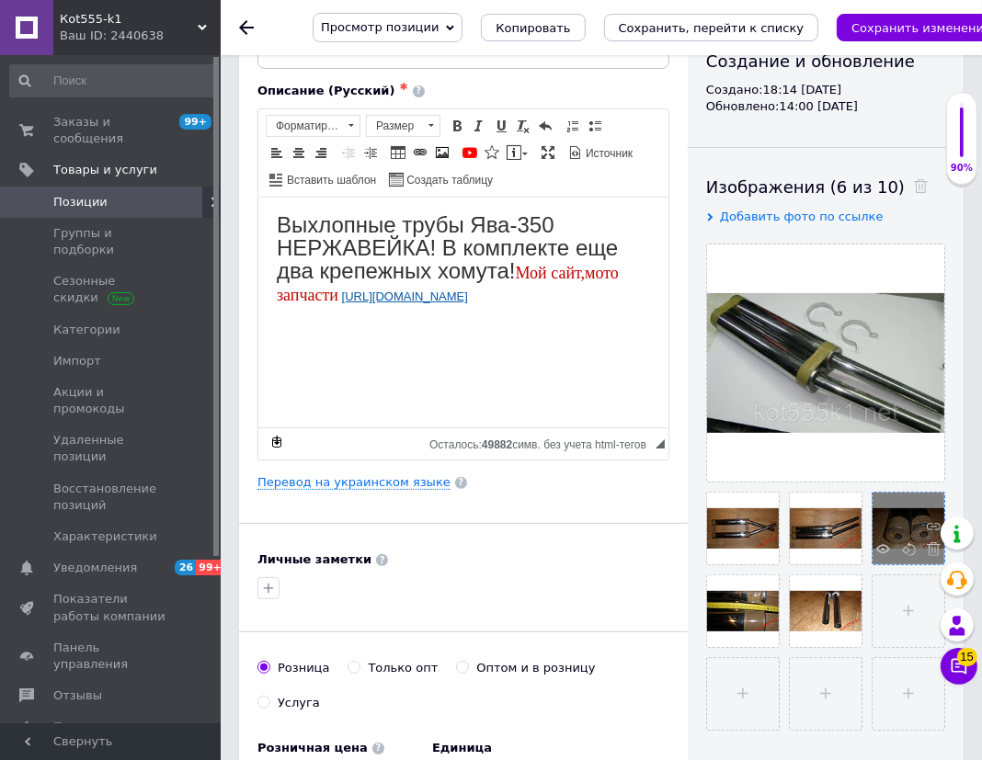
scroll to position [250, 0]
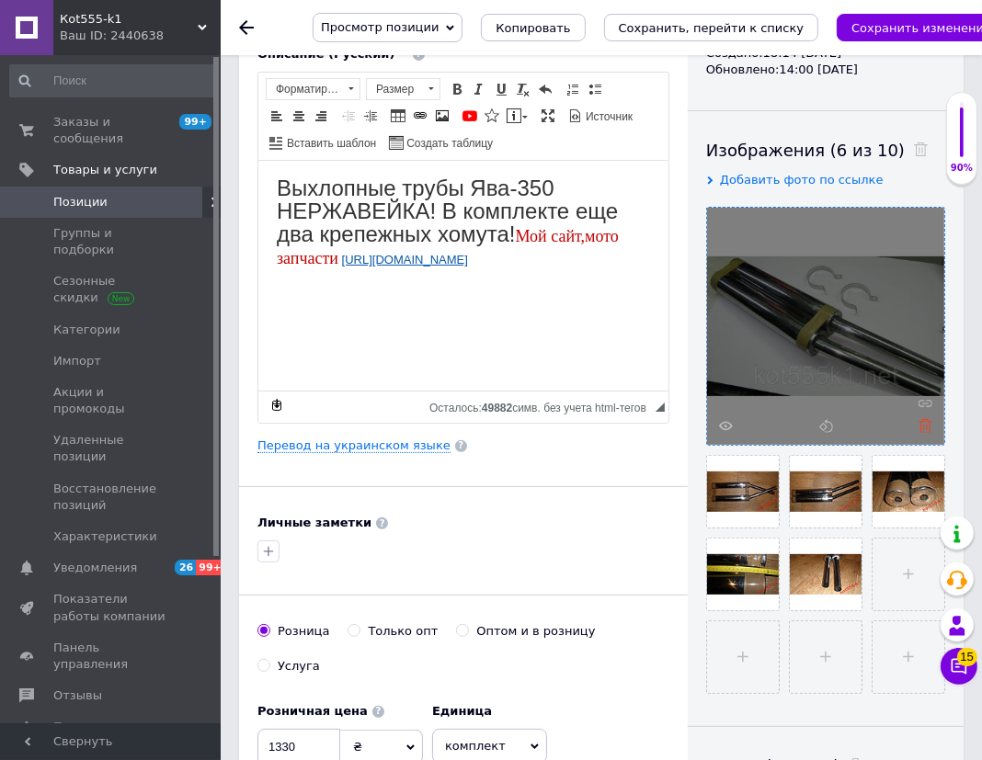
click at [928, 427] on icon at bounding box center [925, 426] width 14 height 14
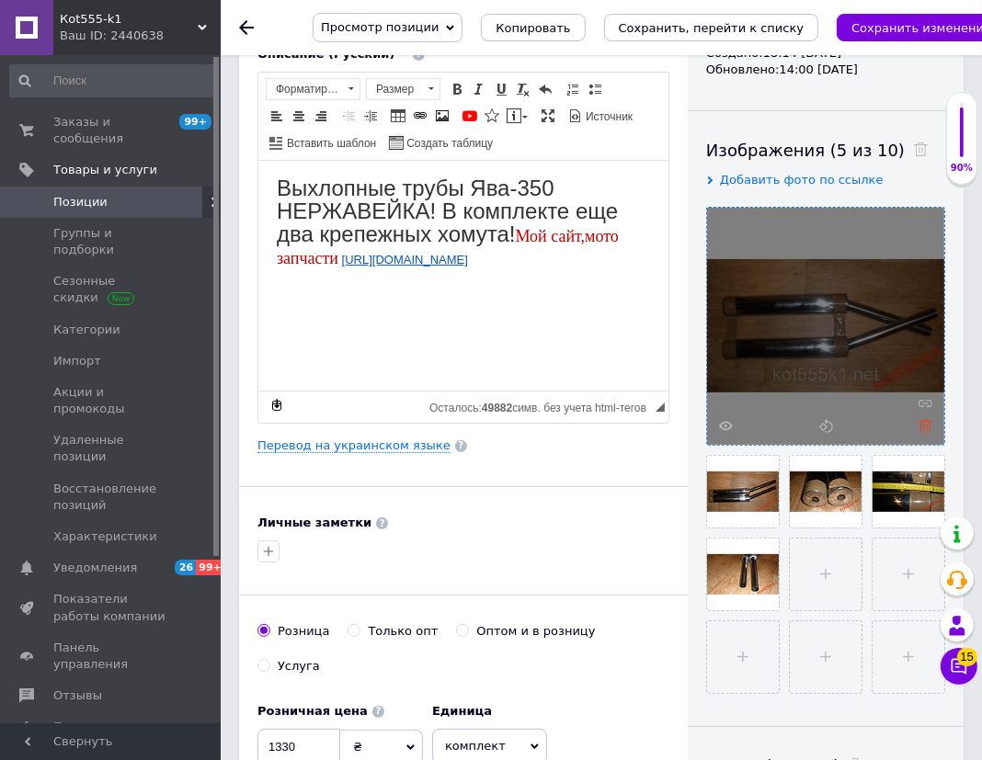
click at [926, 425] on icon at bounding box center [925, 426] width 14 height 14
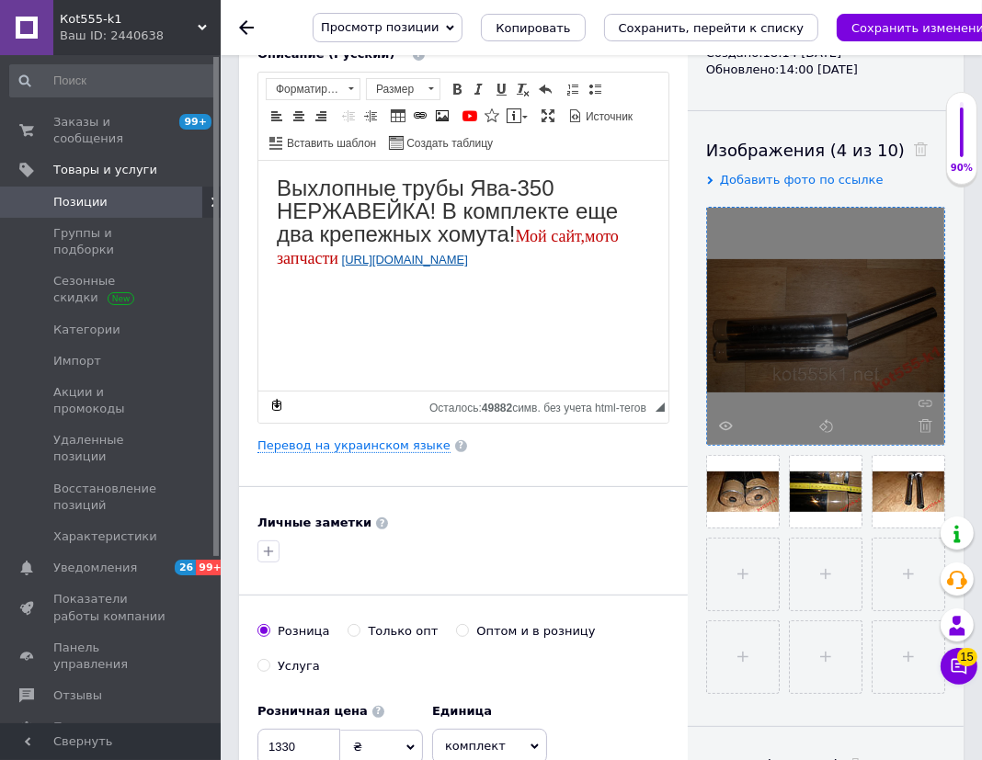
click at [926, 425] on icon at bounding box center [925, 426] width 14 height 14
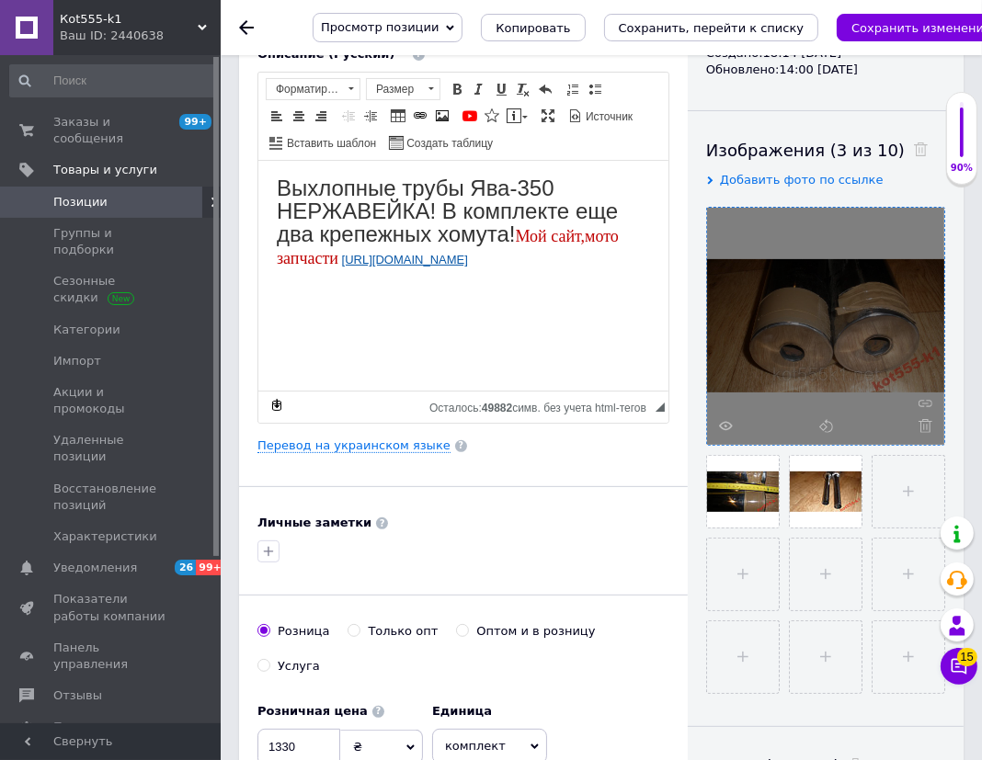
click at [926, 425] on icon at bounding box center [925, 426] width 14 height 14
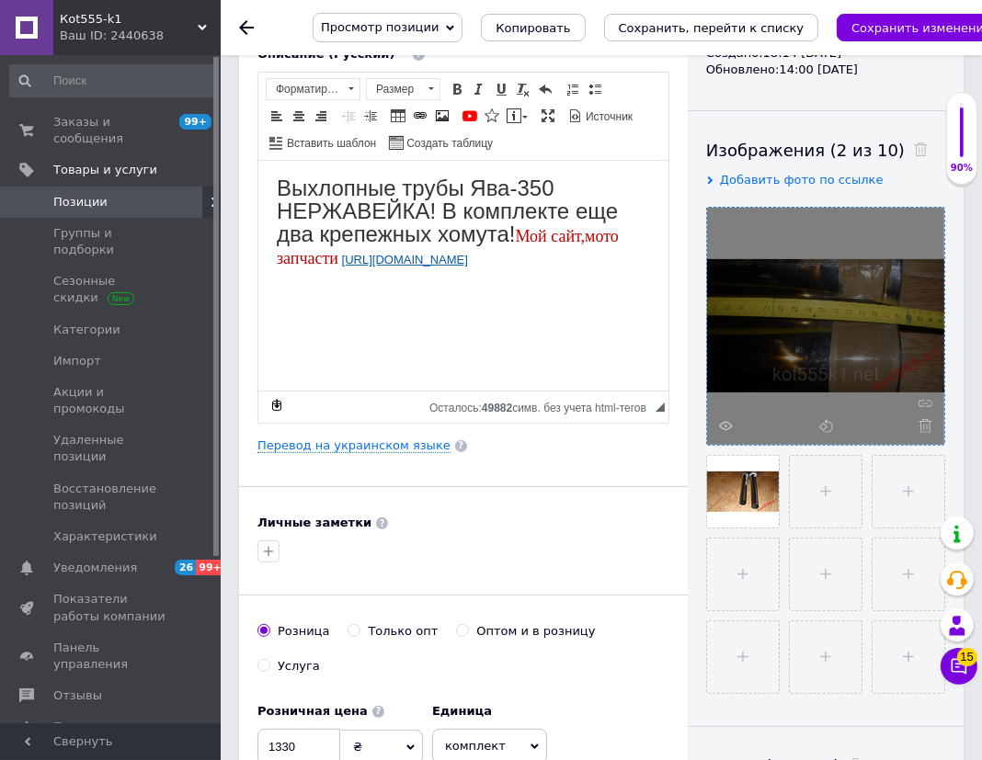
click at [926, 425] on icon at bounding box center [925, 426] width 14 height 14
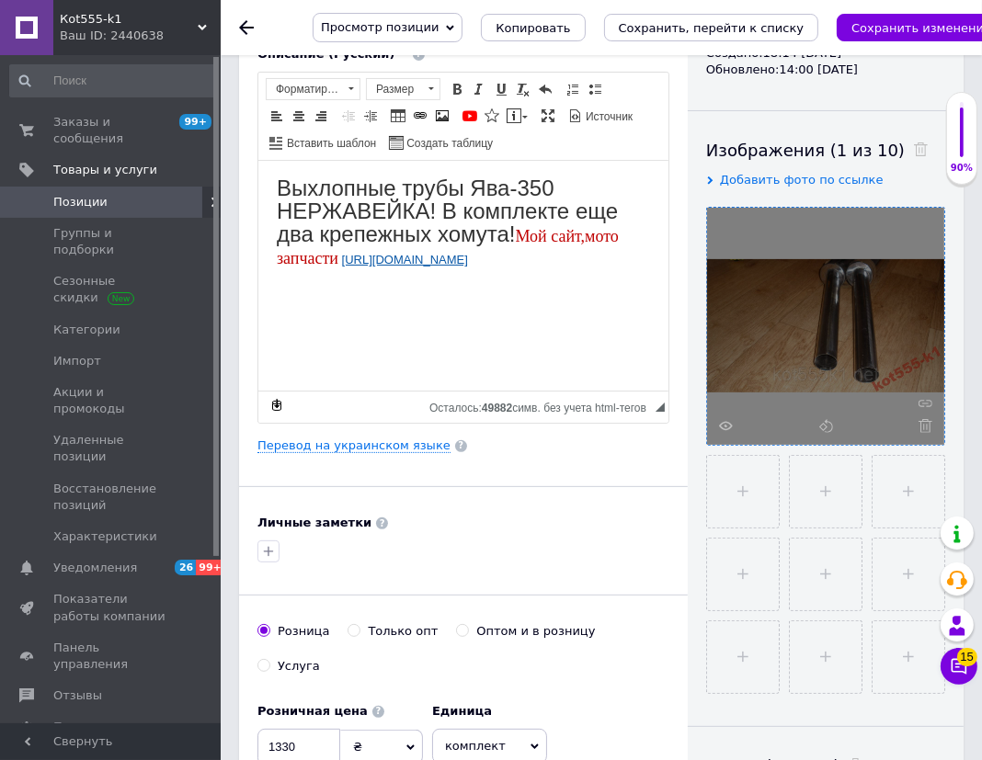
click at [926, 425] on icon at bounding box center [925, 426] width 14 height 14
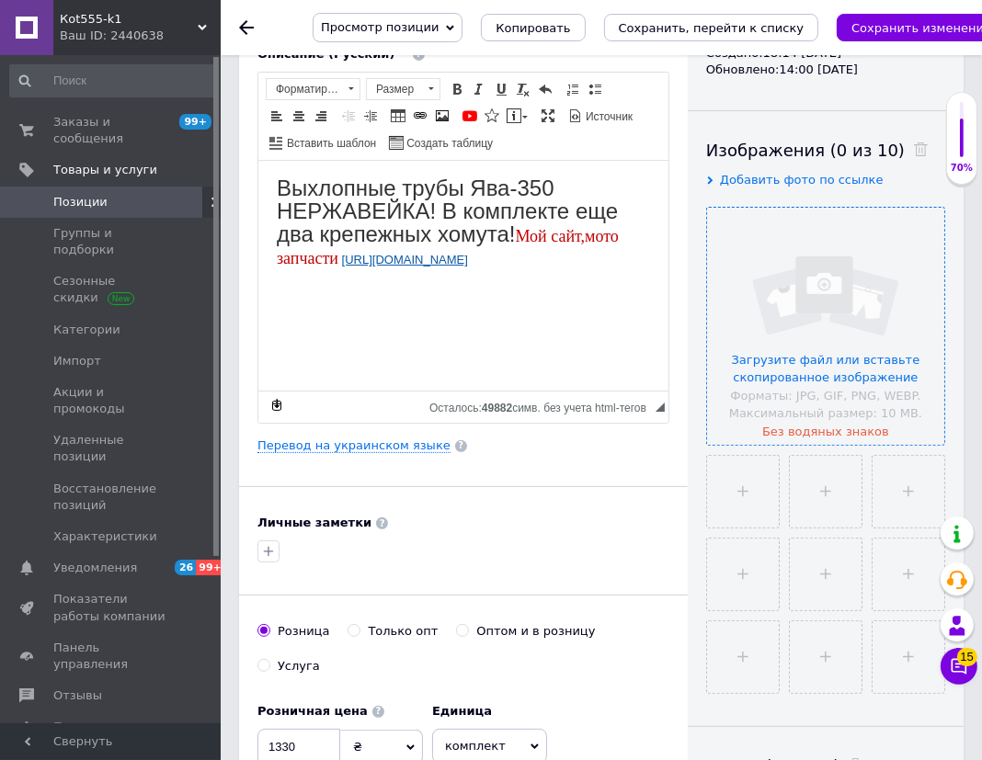
click at [836, 324] on input "file" at bounding box center [825, 326] width 237 height 237
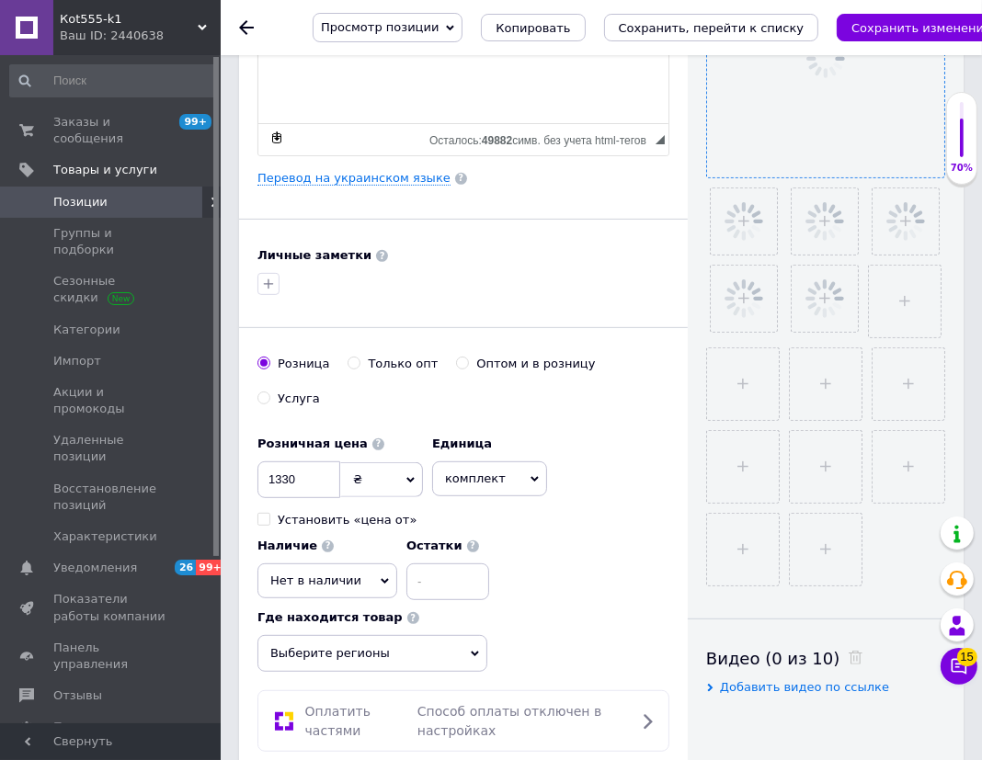
scroll to position [585, 0]
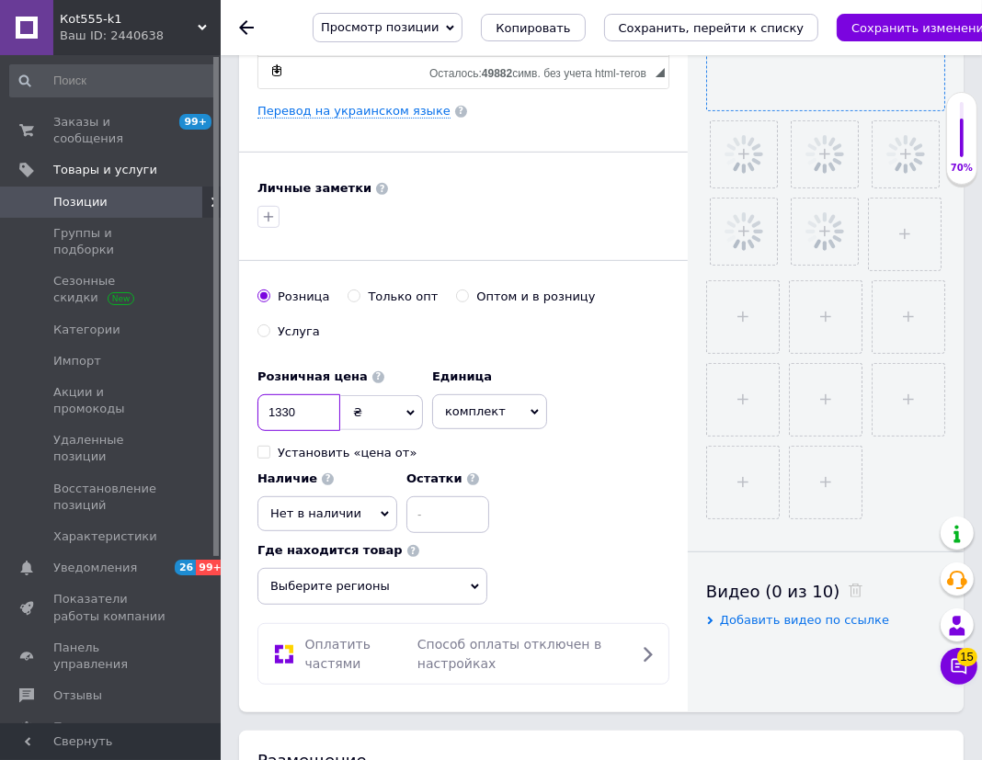
click at [300, 397] on input "1330" at bounding box center [298, 412] width 83 height 37
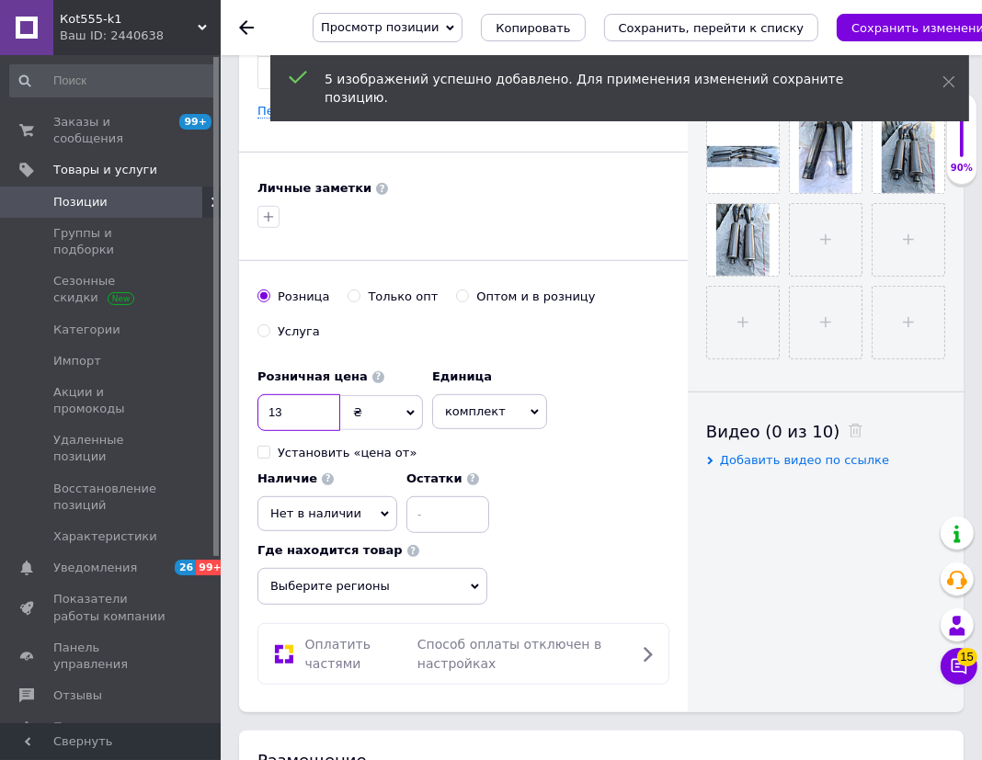
type input "1"
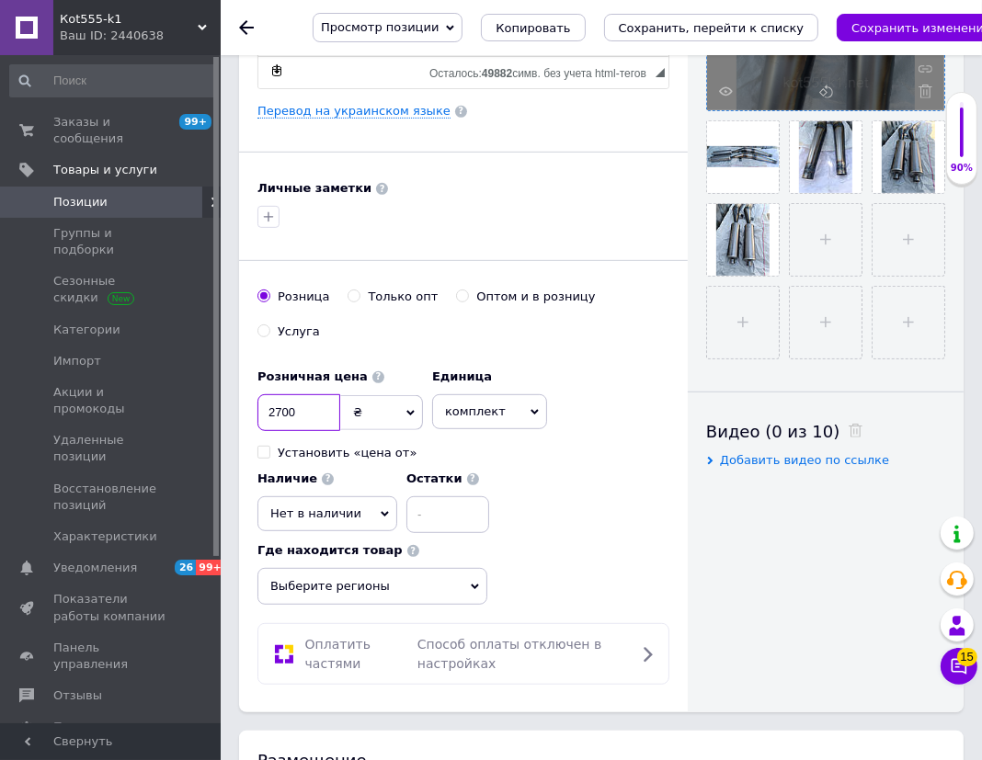
type input "2700"
click at [438, 496] on input at bounding box center [447, 514] width 83 height 37
type input "2"
click at [343, 507] on span "Нет в наличии" at bounding box center [315, 514] width 91 height 14
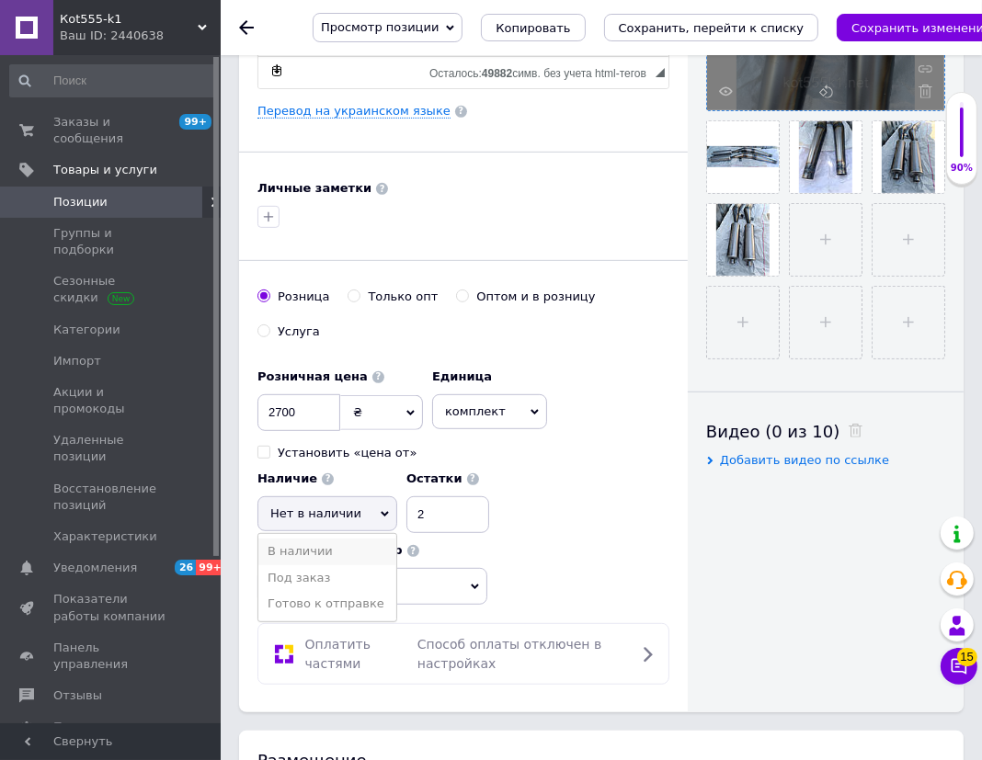
click at [311, 539] on li "В наличии" at bounding box center [327, 552] width 138 height 26
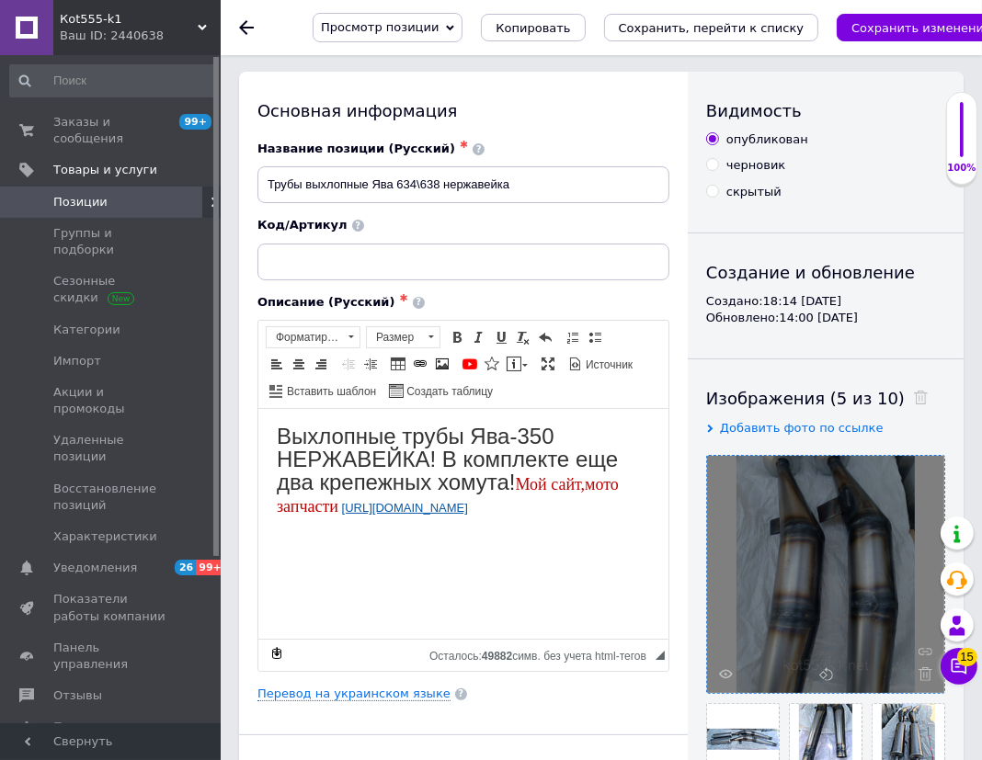
scroll to position [0, 0]
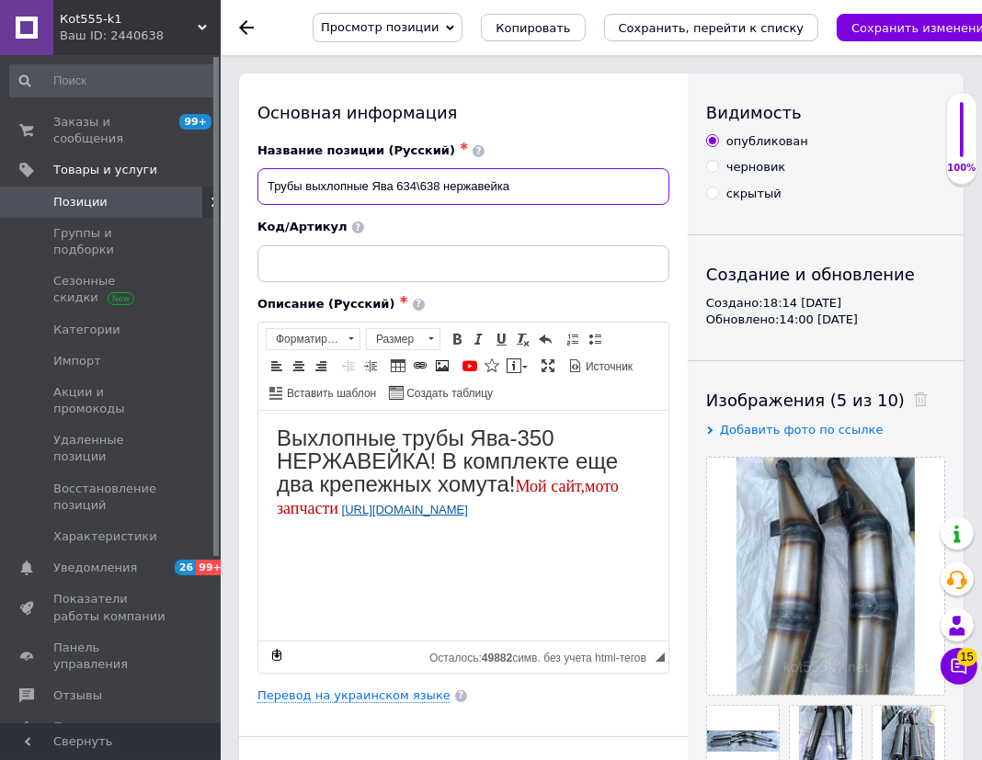
click at [337, 175] on input "Трубы выхлопные Ява 634\638 нержавейка" at bounding box center [463, 186] width 412 height 37
paste input "езонаторы [PERSON_NAME]"
drag, startPoint x: 334, startPoint y: 186, endPoint x: 499, endPoint y: 206, distance: 166.7
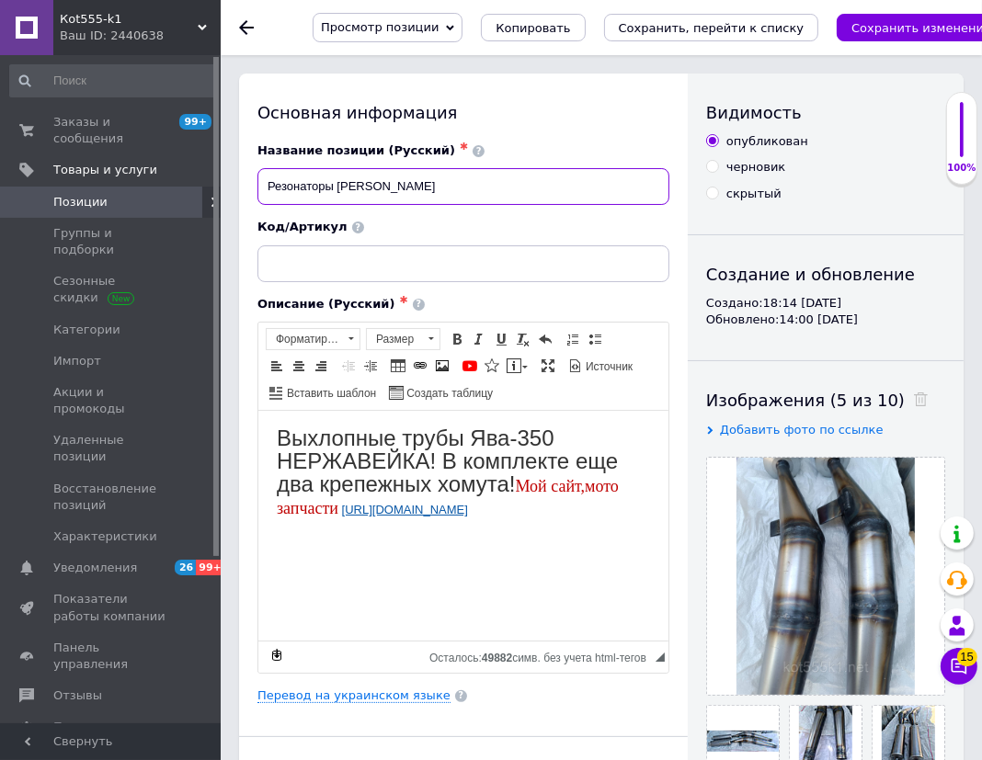
click at [496, 206] on div "Название позиции (Русский) ✱ Резонаторы Иж [PERSON_NAME]" at bounding box center [464, 174] width 426 height 76
click at [376, 175] on input "Резонаторы Ява 638/634" at bounding box center [463, 186] width 412 height 37
type input "Резонаторы Ява 638/634"
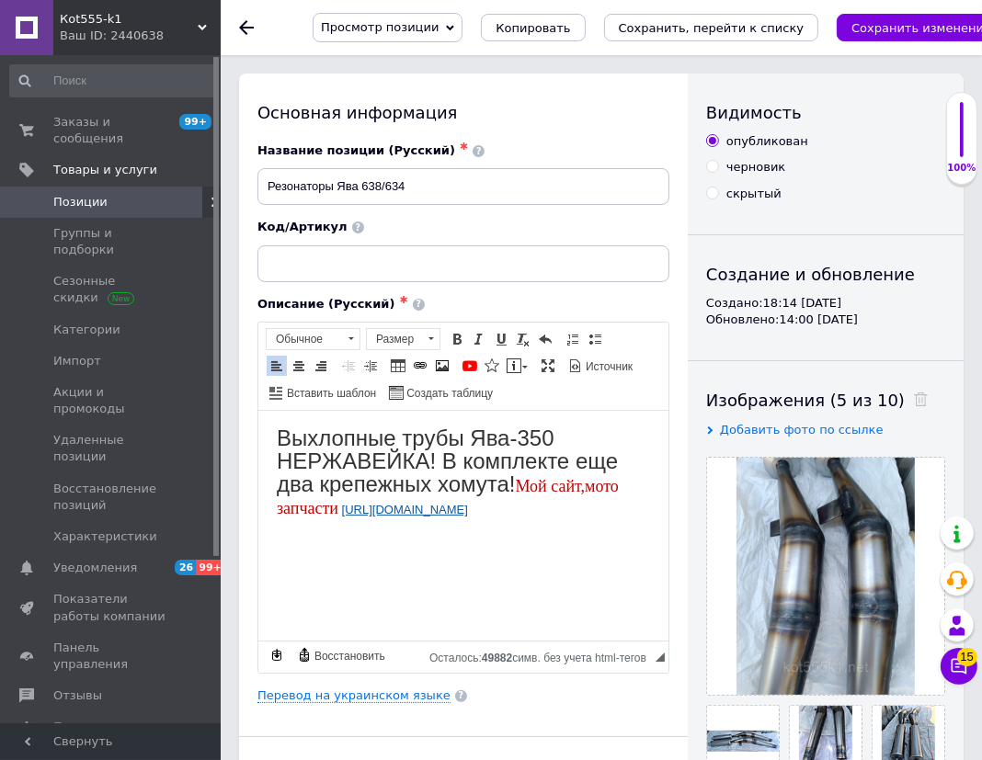
drag, startPoint x: 279, startPoint y: 453, endPoint x: 518, endPoint y: 495, distance: 241.7
click at [518, 495] on span "Выхлопные трубы Ява-350 НЕРЖАВЕЙКА! В комплекте еще два крепежных хомута! Мой с…" at bounding box center [447, 471] width 342 height 93
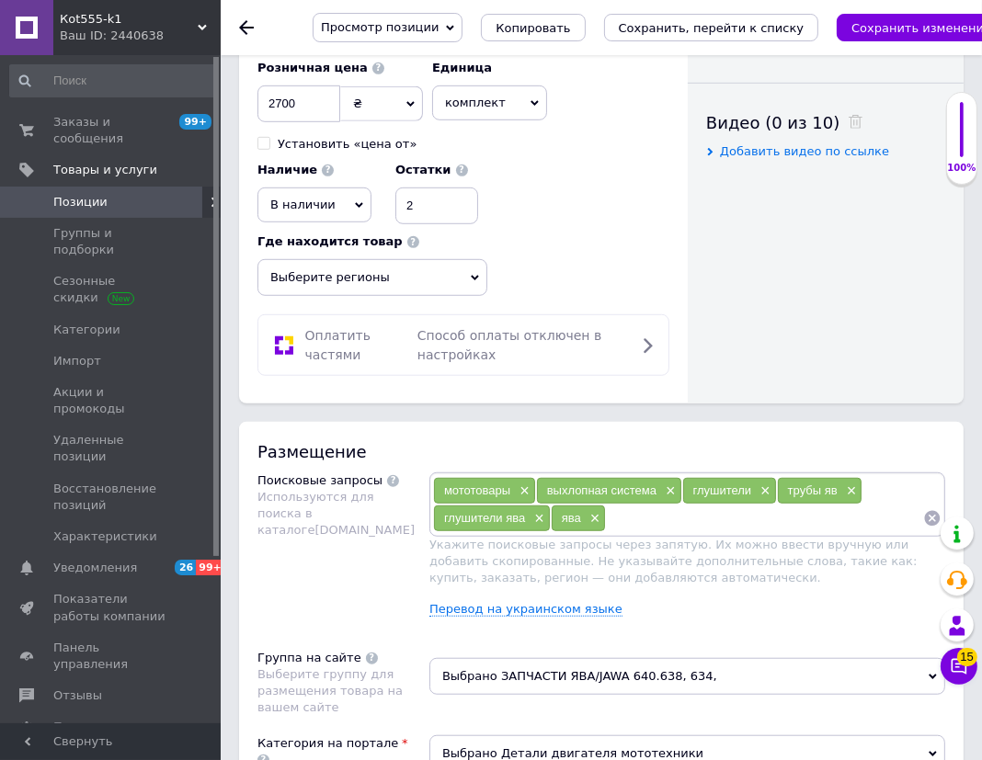
scroll to position [1086, 0]
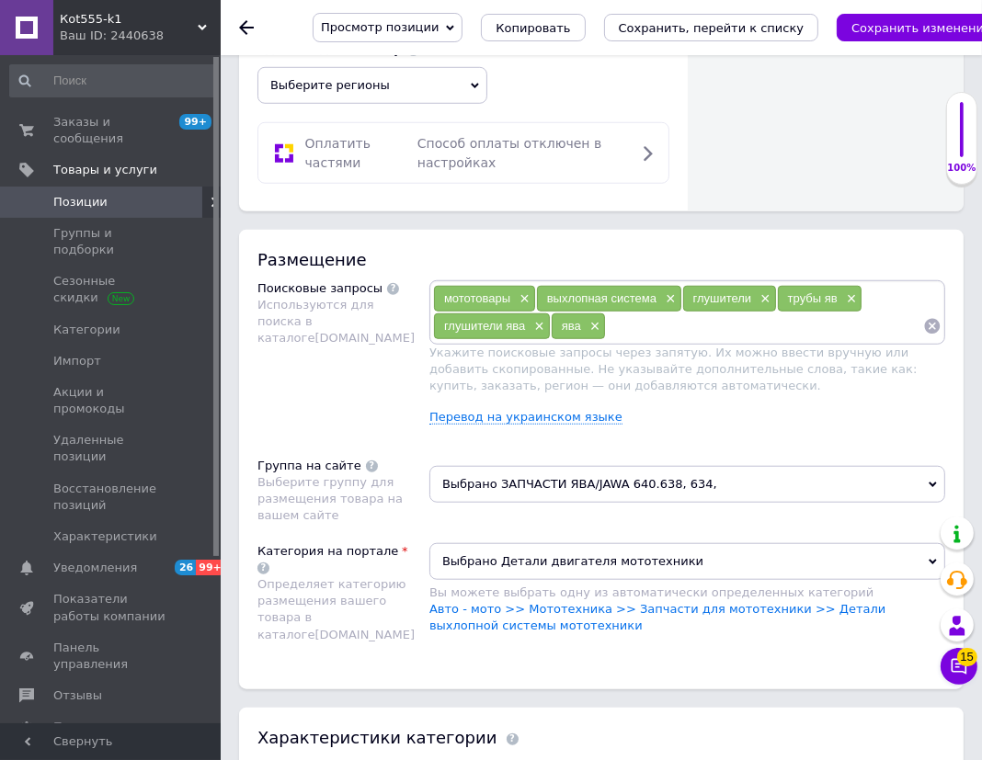
click at [685, 318] on input at bounding box center [764, 327] width 317 height 28
type input "Резонаторы Ява 638/634"
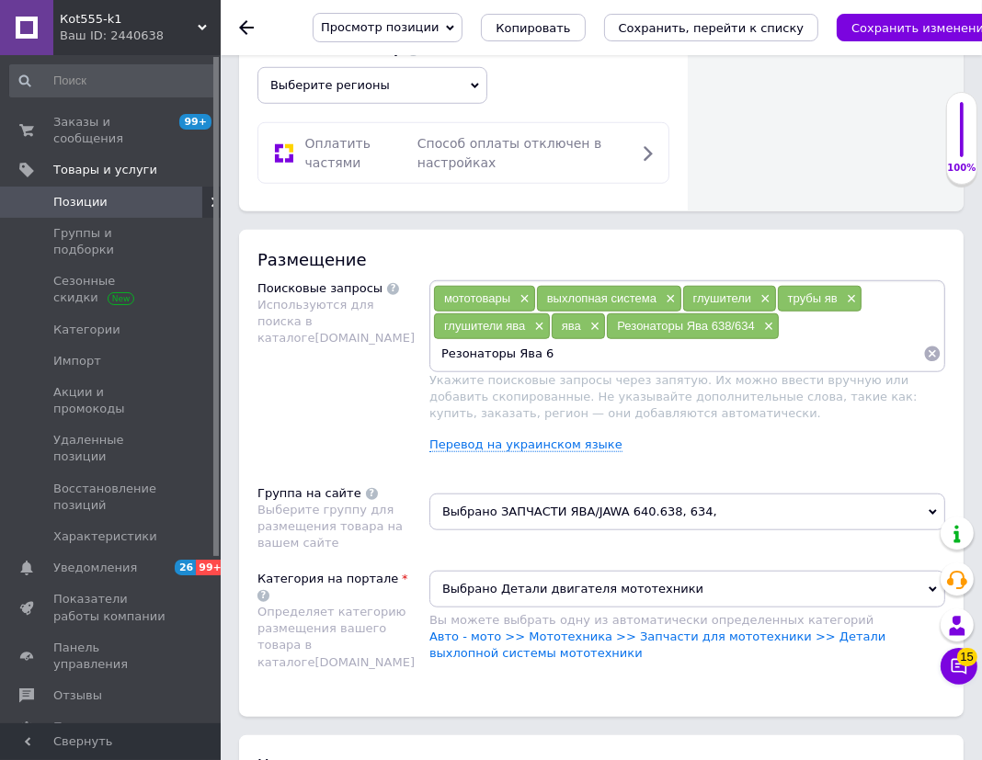
type input "Резонаторы [PERSON_NAME]"
drag, startPoint x: 507, startPoint y: 342, endPoint x: 405, endPoint y: 334, distance: 102.4
click at [405, 334] on div "Поисковые запросы Используются для поиска в каталоге [DOMAIN_NAME] мототовары ×…" at bounding box center [601, 373] width 688 height 187
type input "Ява 638/634"
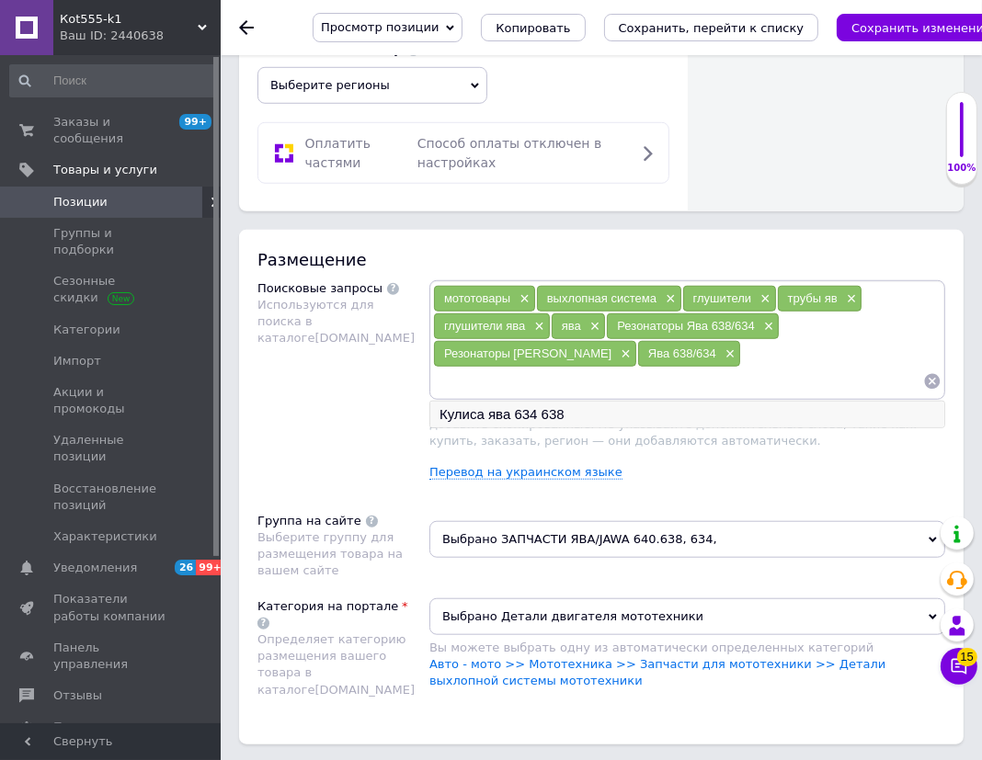
click at [504, 402] on li "Кулиса ява 634 638" at bounding box center [687, 415] width 514 height 26
click at [531, 368] on input at bounding box center [678, 382] width 490 height 28
paste input "Резонаторы Ява 638/634"
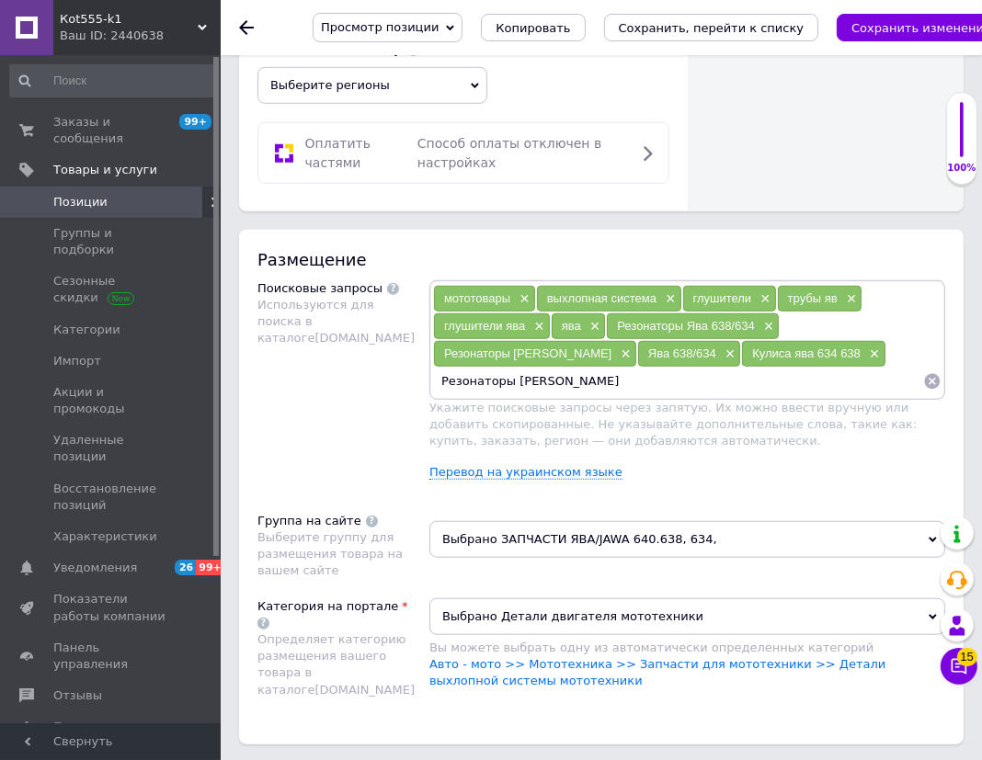
type input "Резонаторы"
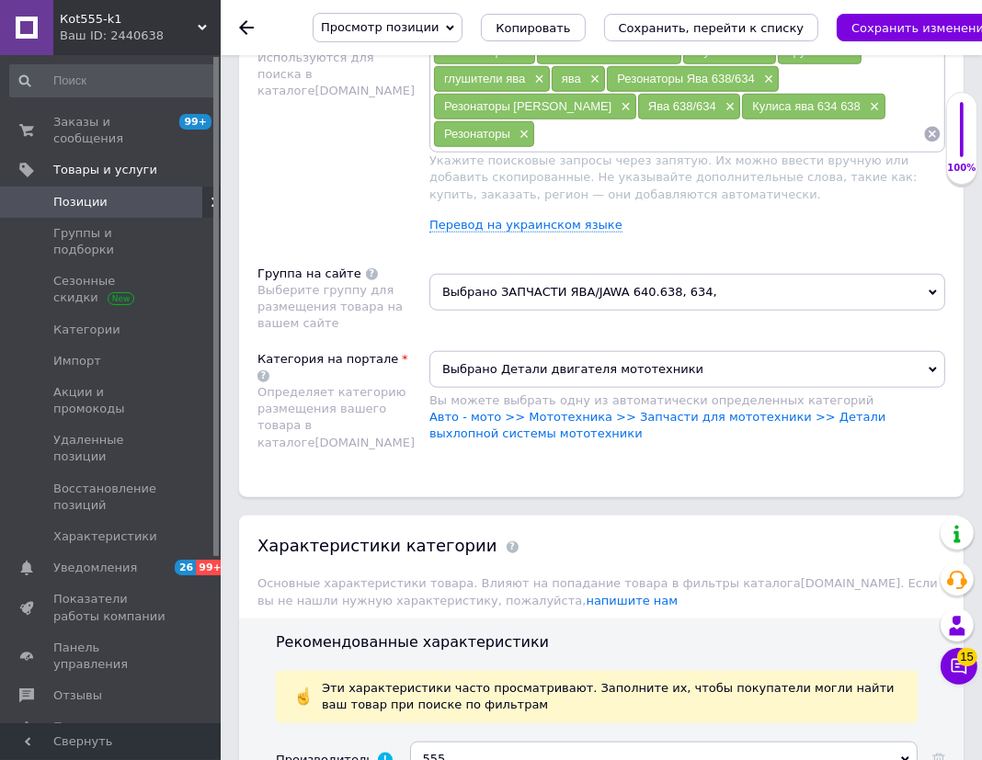
scroll to position [1755, 0]
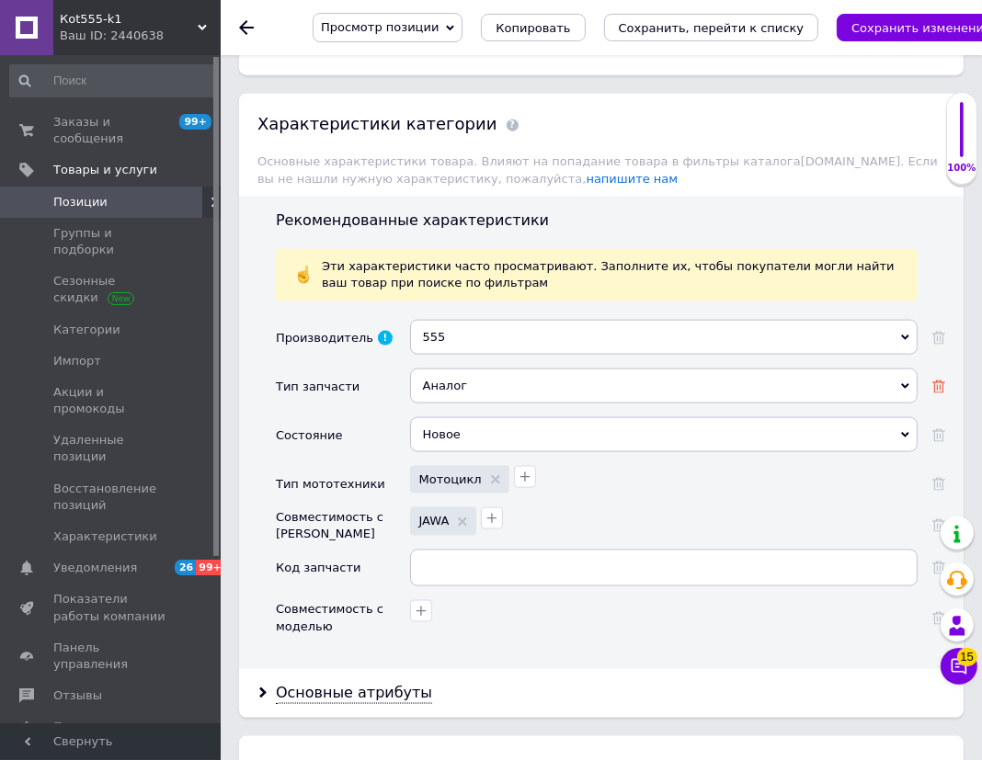
click at [935, 381] on icon at bounding box center [938, 387] width 13 height 13
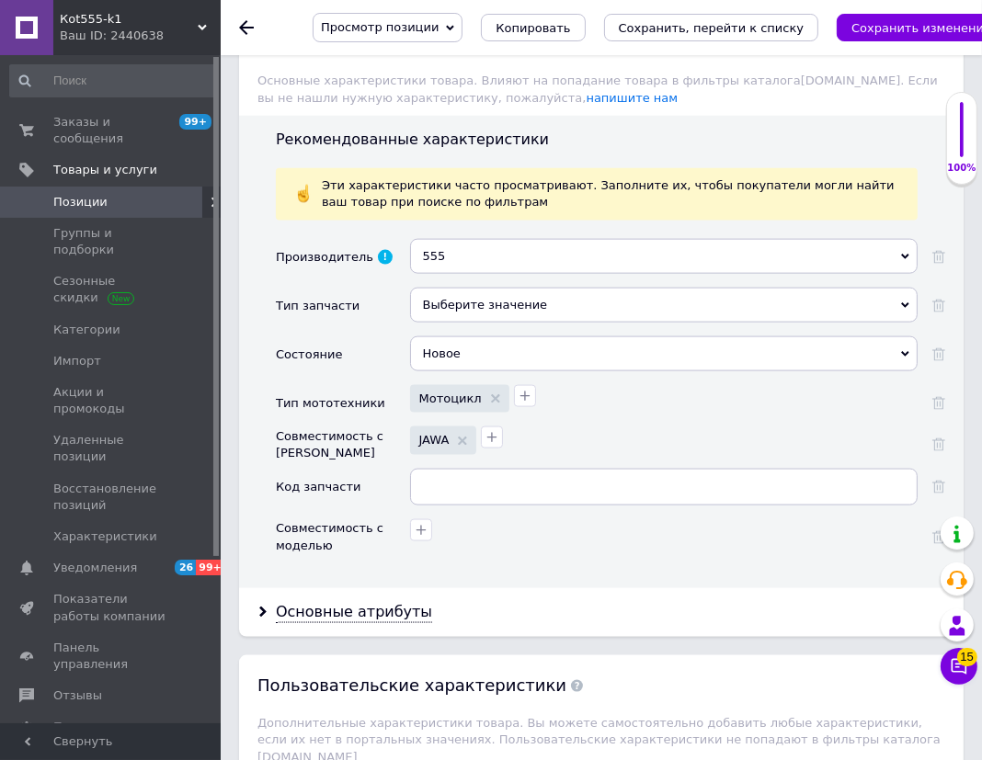
scroll to position [1839, 0]
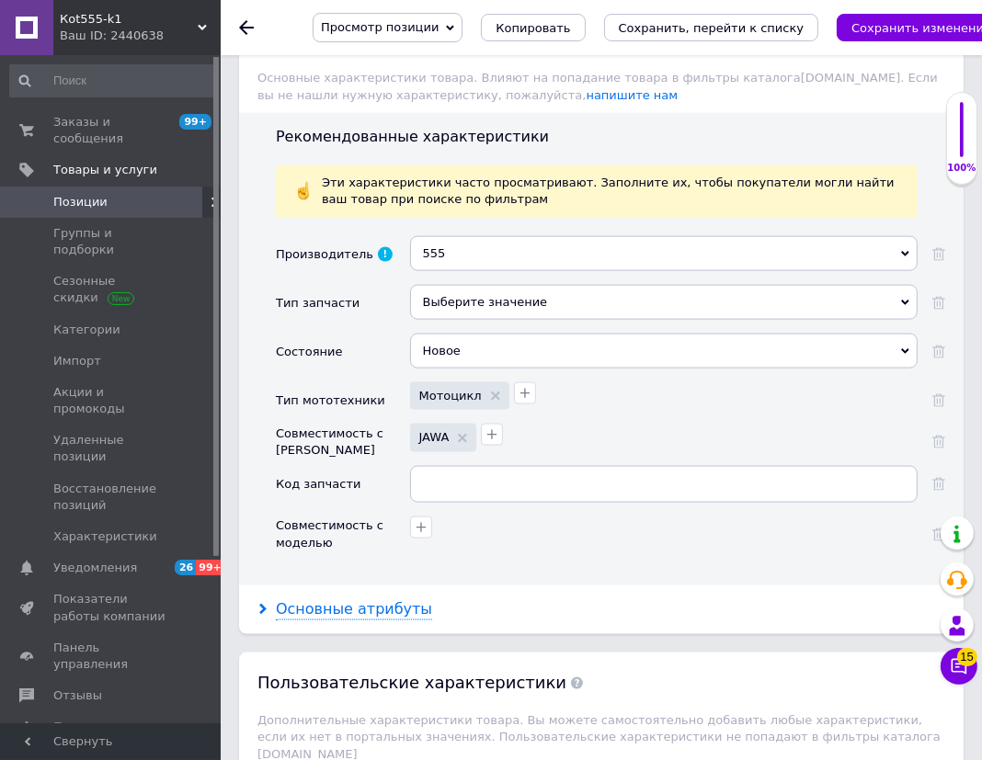
click at [401, 599] on div "Основные атрибуты" at bounding box center [354, 609] width 156 height 21
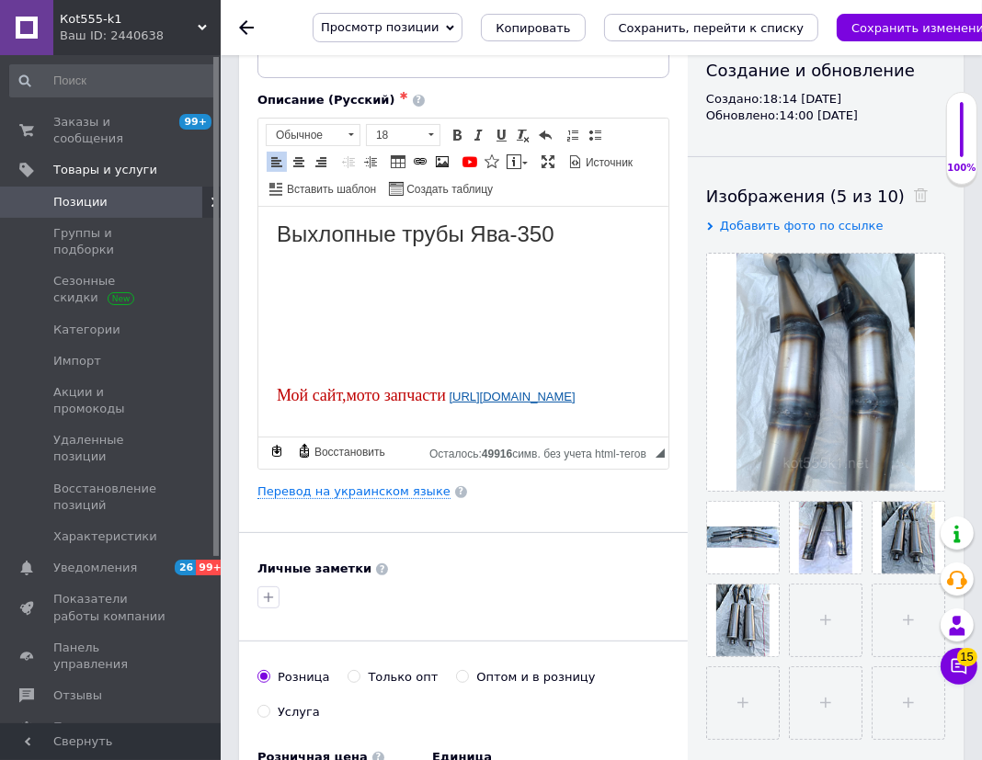
scroll to position [166, 0]
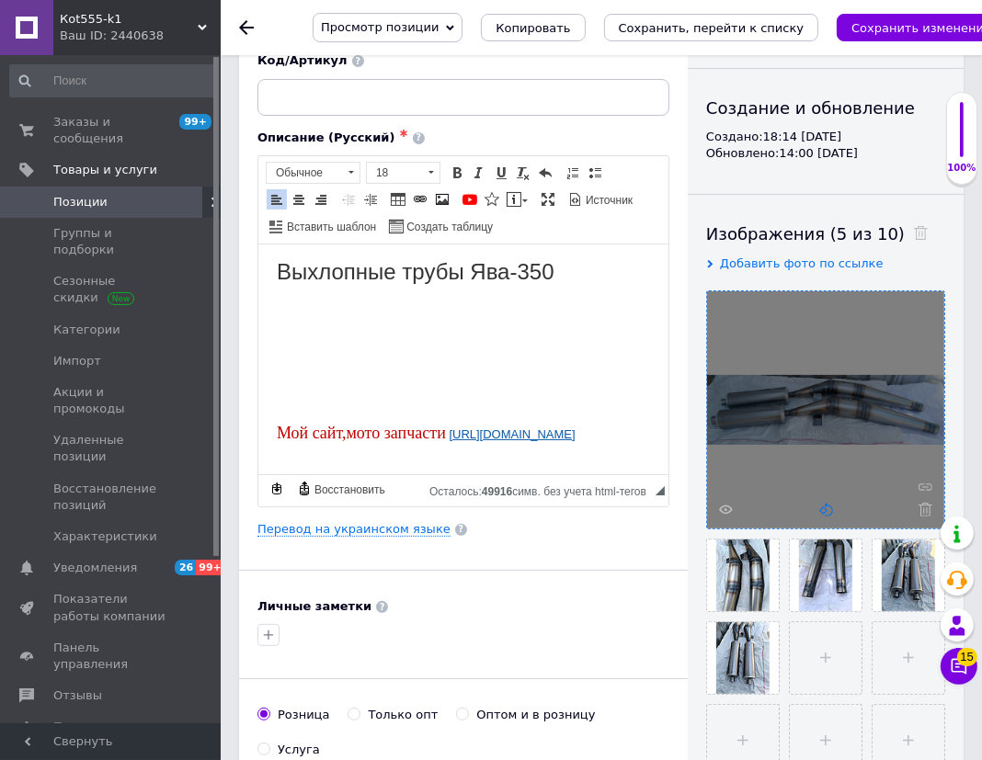
click at [826, 507] on icon at bounding box center [826, 510] width 14 height 14
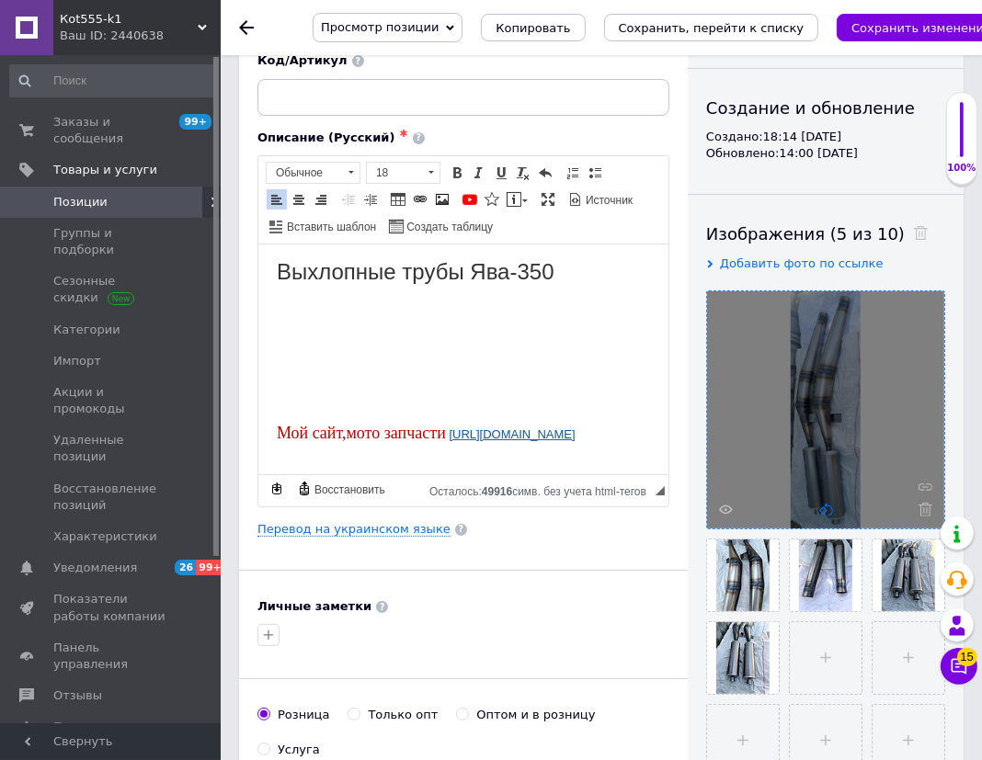
click at [826, 507] on icon at bounding box center [826, 510] width 14 height 14
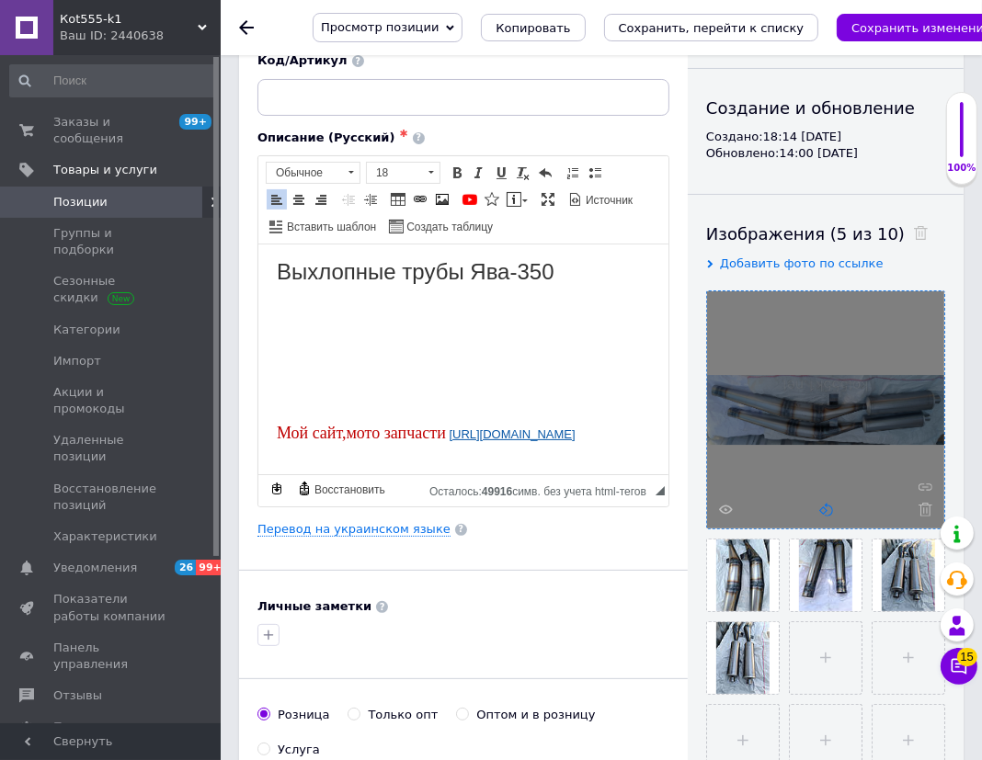
click at [827, 511] on icon at bounding box center [826, 510] width 14 height 14
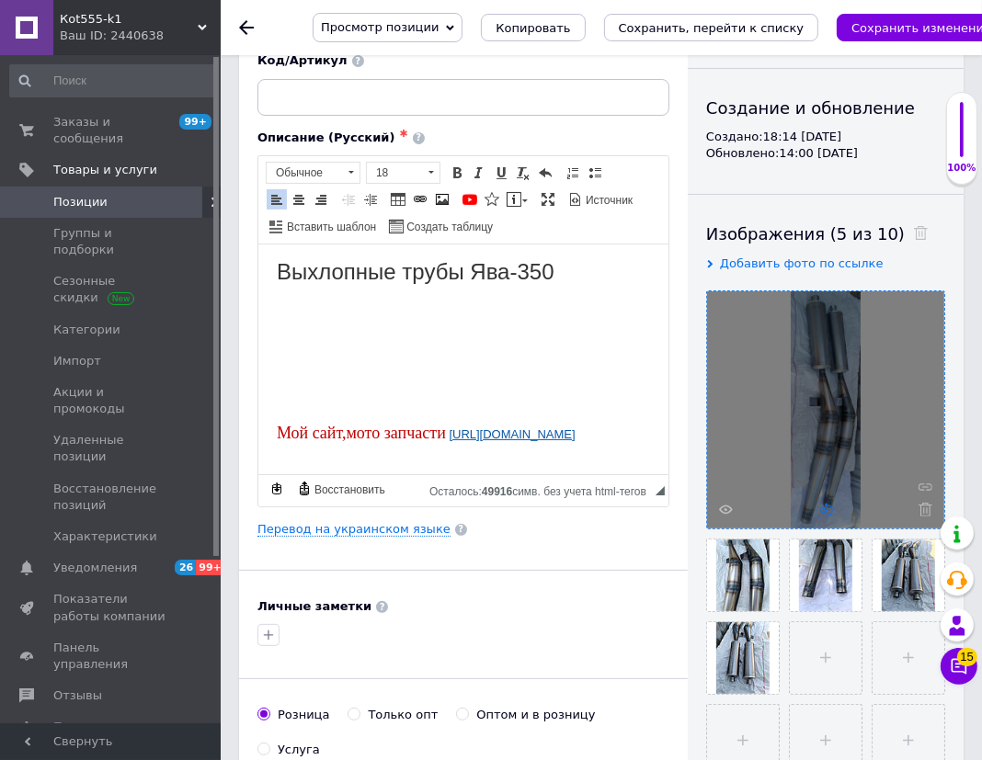
click at [827, 511] on icon at bounding box center [826, 510] width 14 height 14
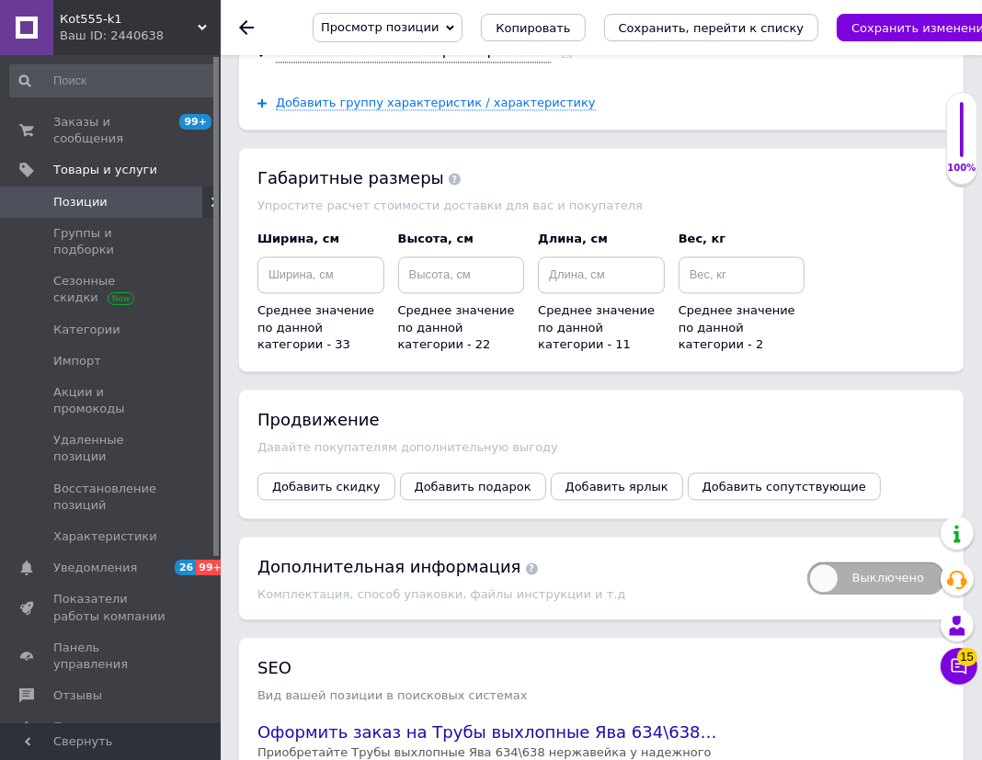
scroll to position [2942, 0]
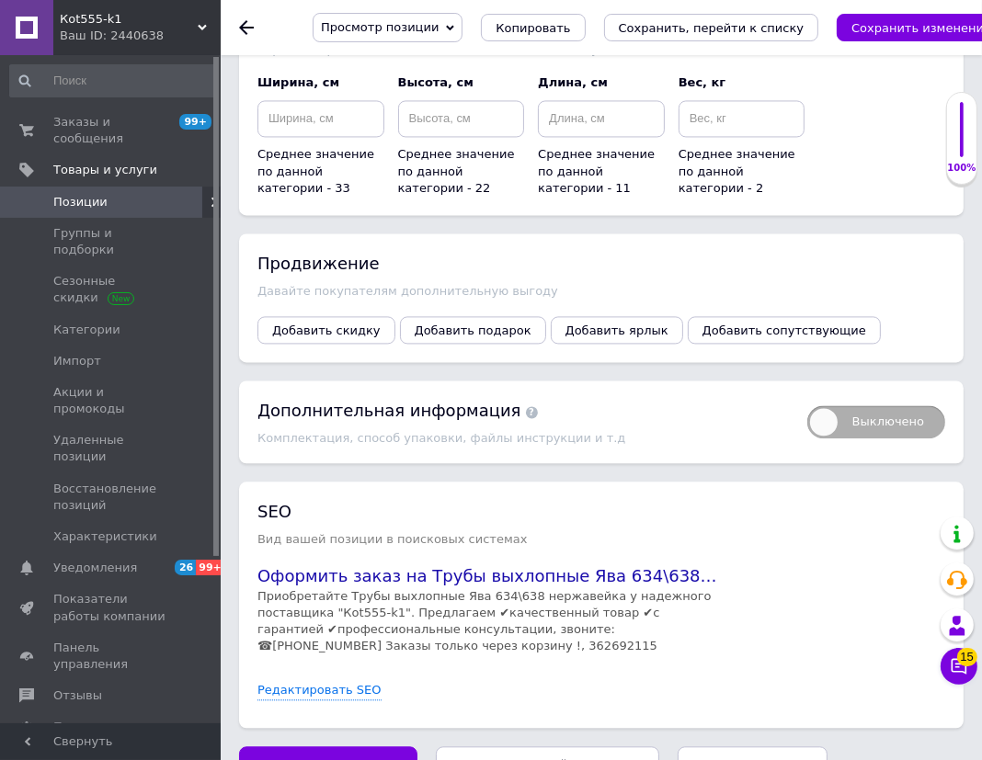
click at [487, 757] on icon "Сохранить, перейти к списку" at bounding box center [548, 764] width 186 height 14
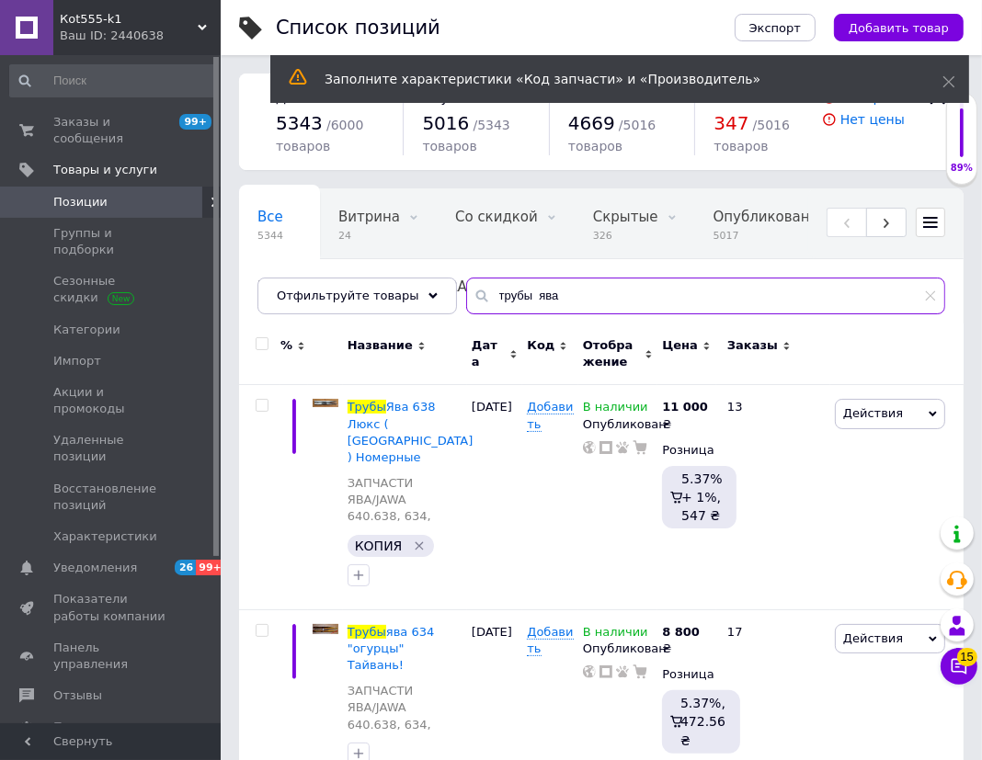
click at [529, 286] on input "трубы ява" at bounding box center [705, 296] width 479 height 37
click at [528, 286] on input "трубы ява" at bounding box center [705, 296] width 479 height 37
paste input "Резонаторы Ява 638/634"
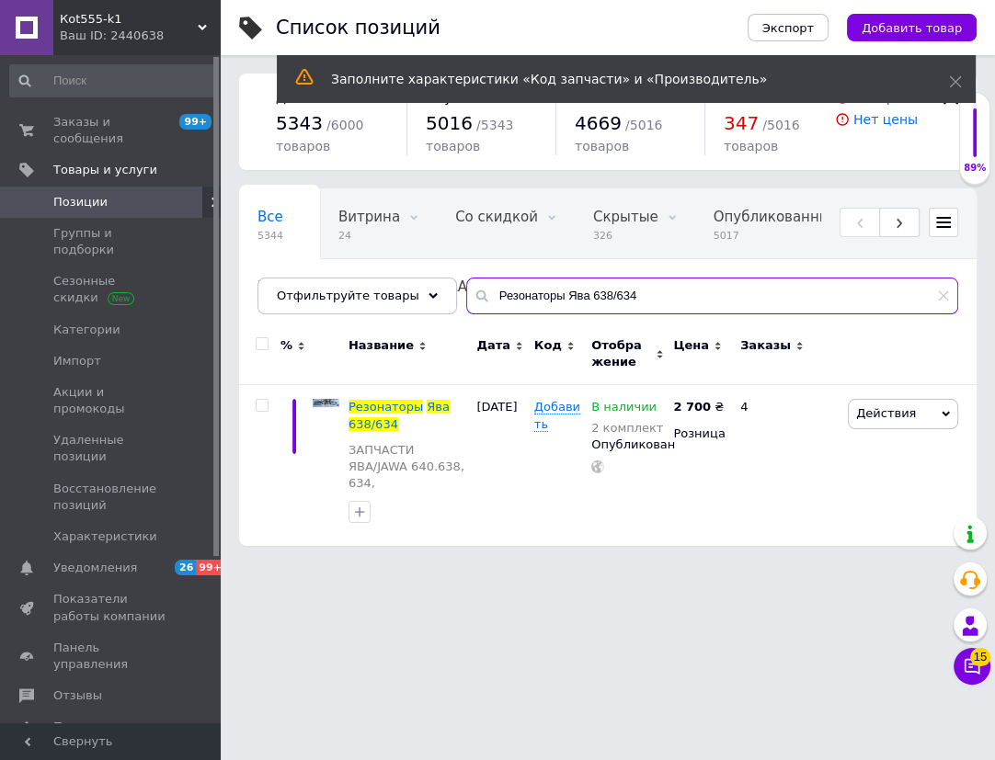
drag, startPoint x: 548, startPoint y: 294, endPoint x: 686, endPoint y: 313, distance: 139.1
click at [686, 313] on input "Резонаторы Ява 638/634" at bounding box center [712, 296] width 492 height 37
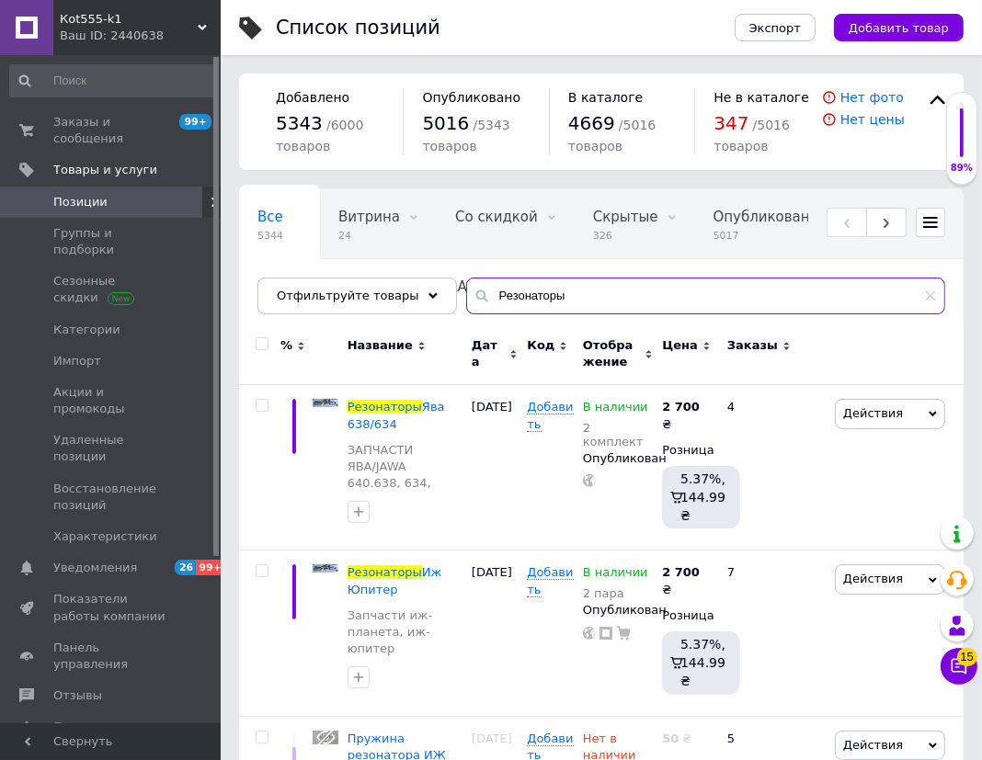
type input "Резонаторы"
